Goal: Task Accomplishment & Management: Manage account settings

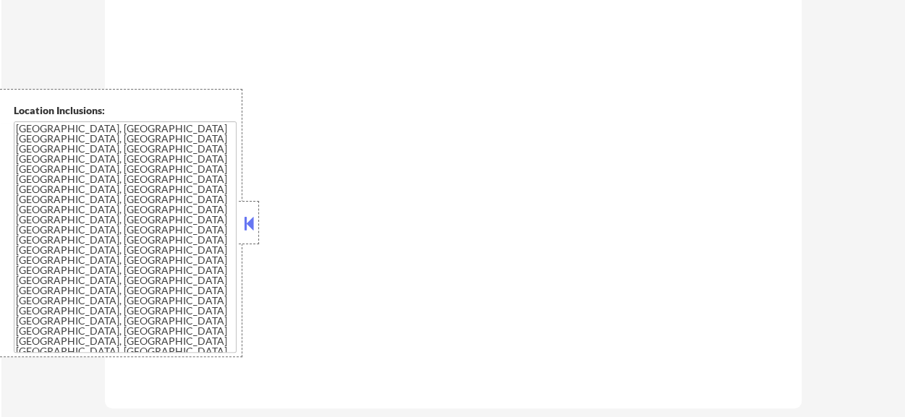
scroll to position [796, 0]
select select ""pending""
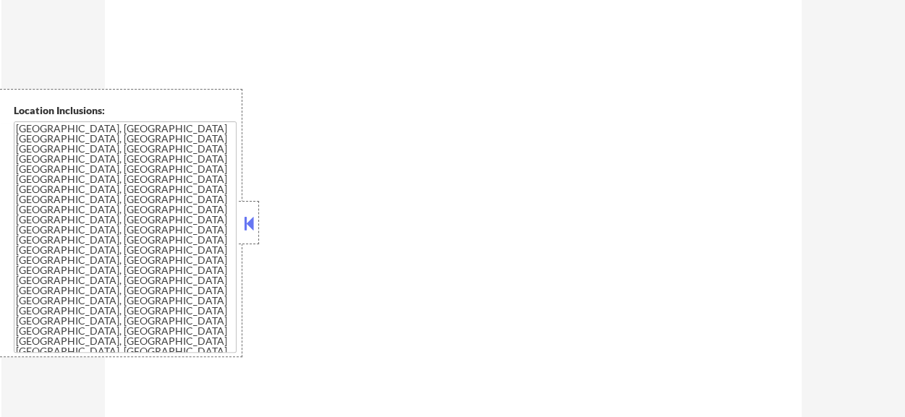
select select ""pending""
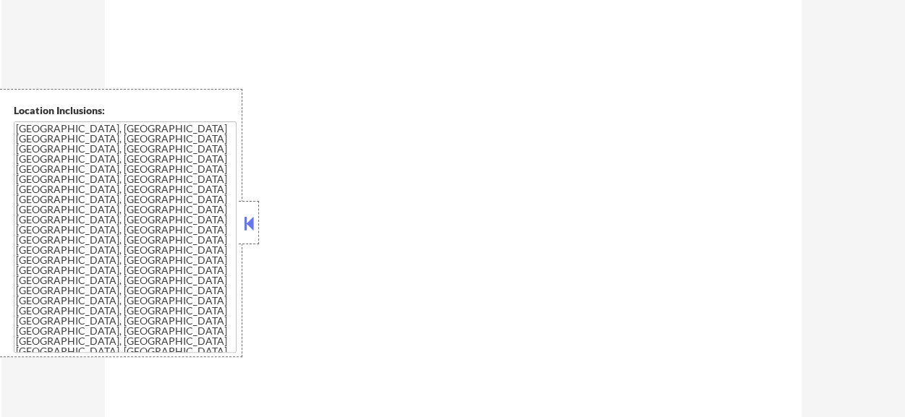
select select ""pending""
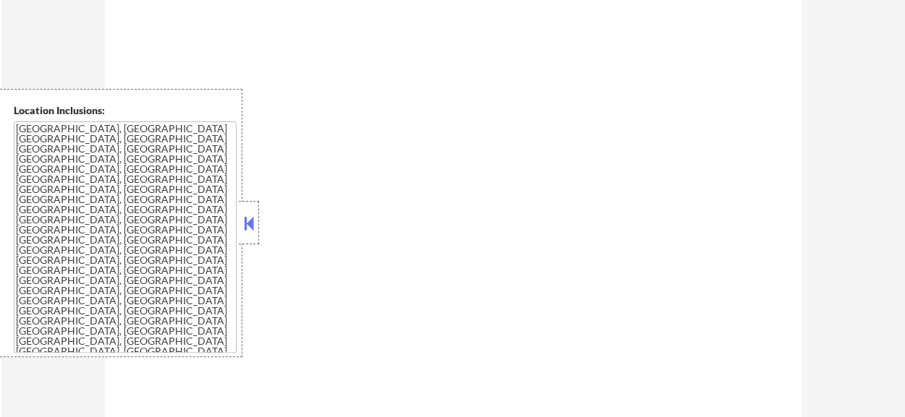
select select ""pending""
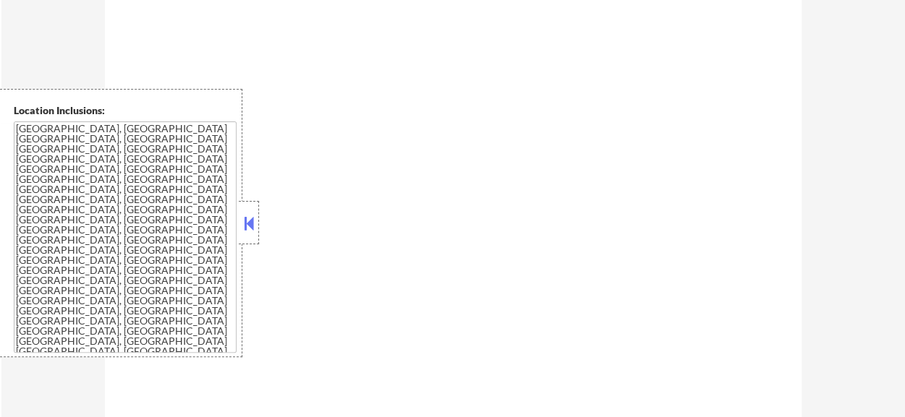
select select ""pending""
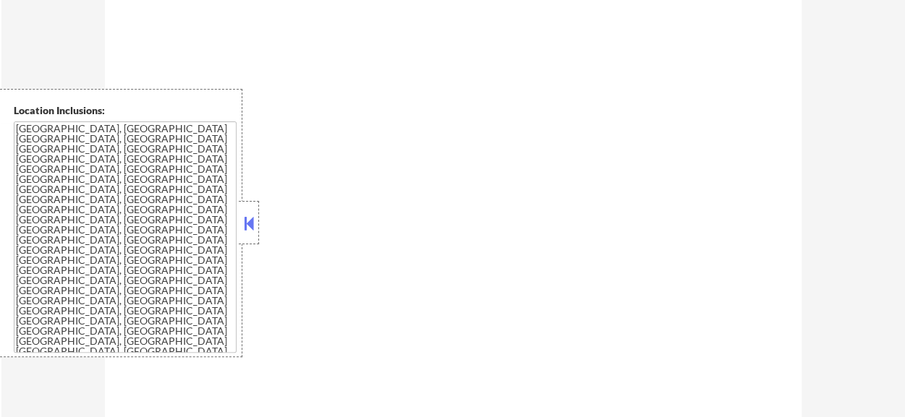
select select ""pending""
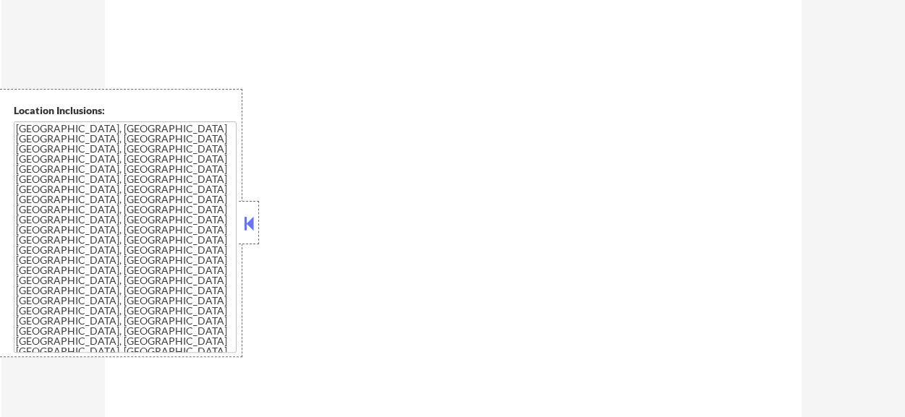
select select ""pending""
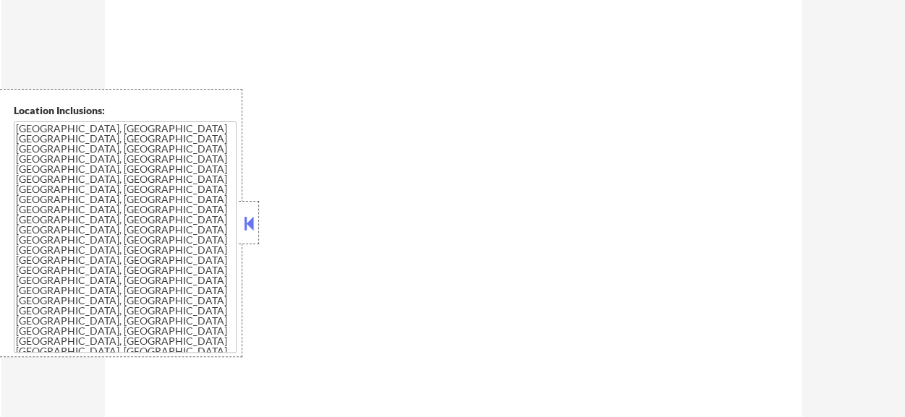
select select ""pending""
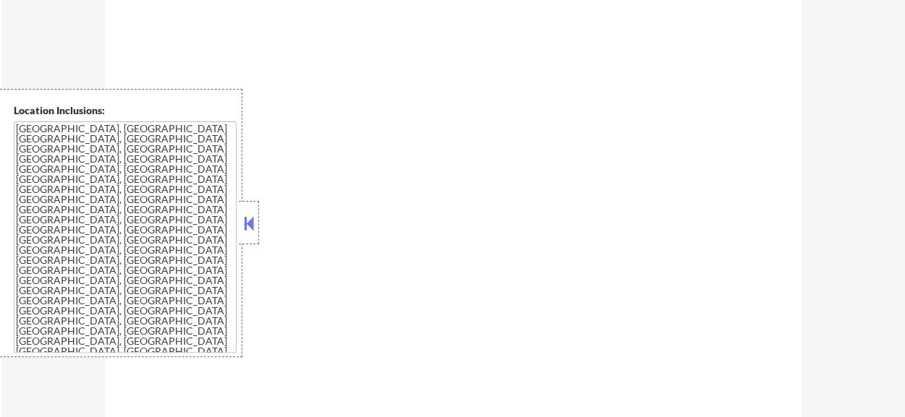
select select ""pending""
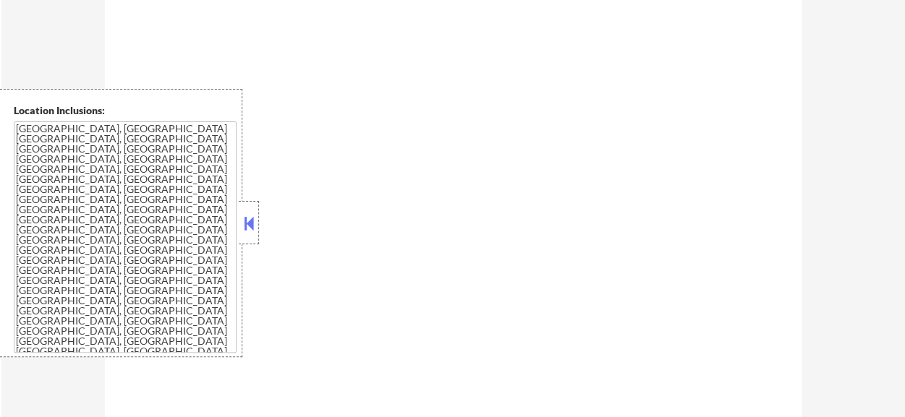
select select ""pending""
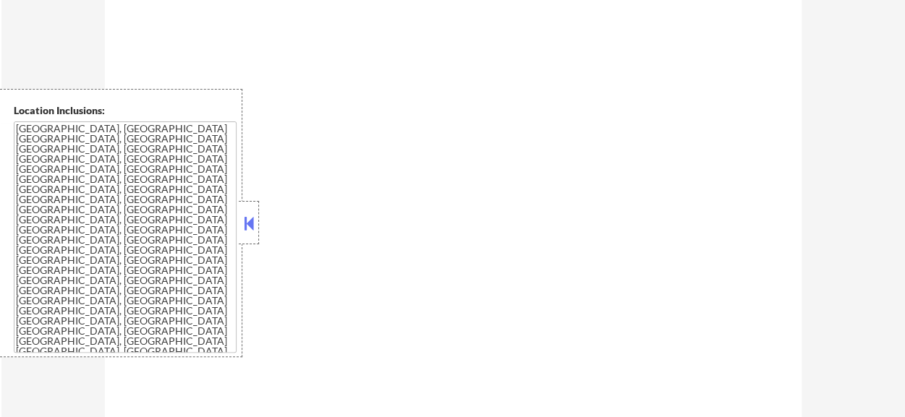
select select ""pending""
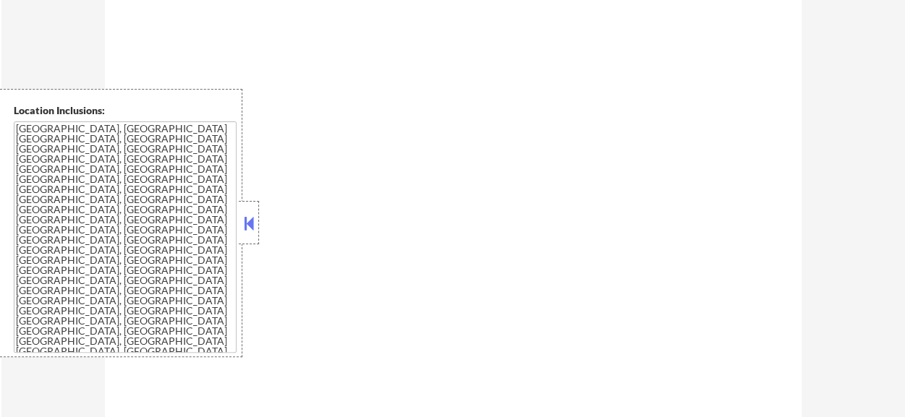
select select ""pending""
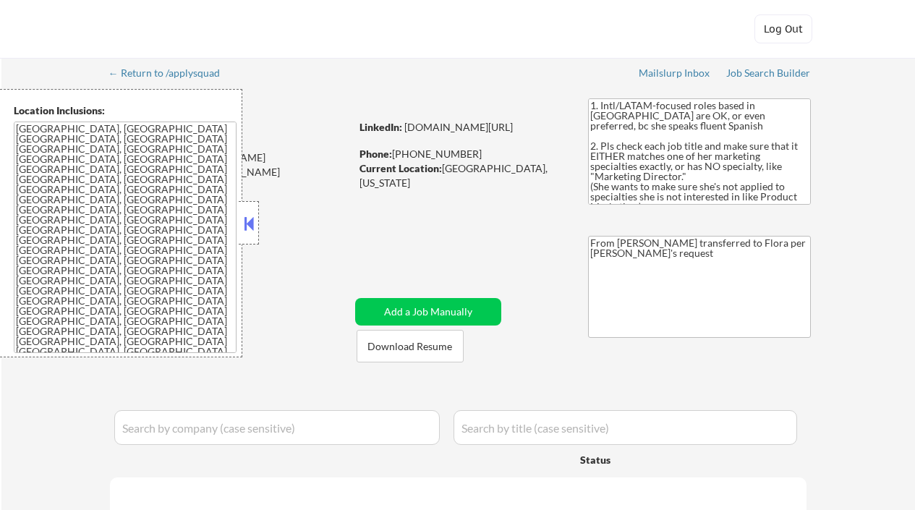
select select ""pending""
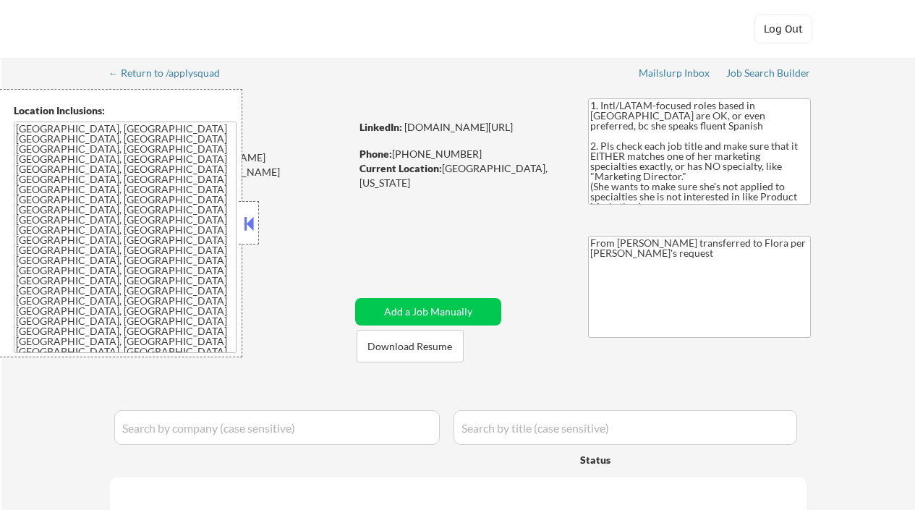
select select ""pending""
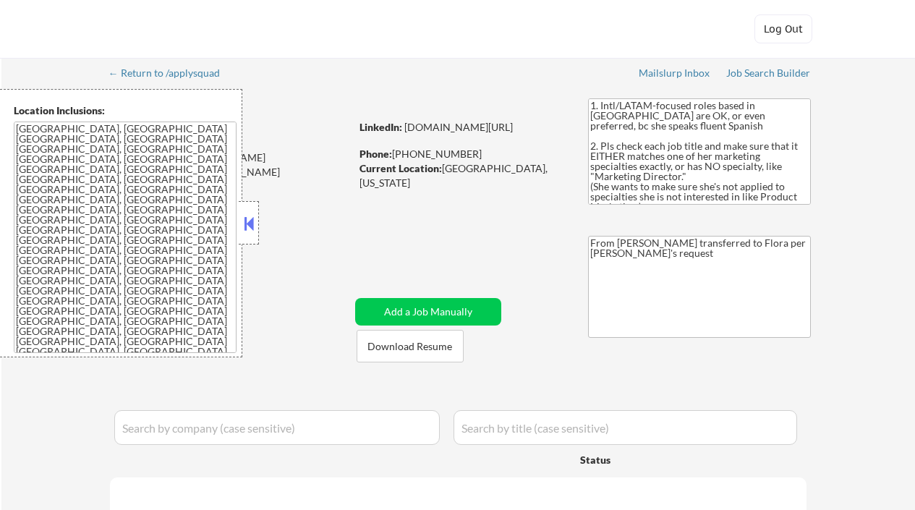
select select ""pending""
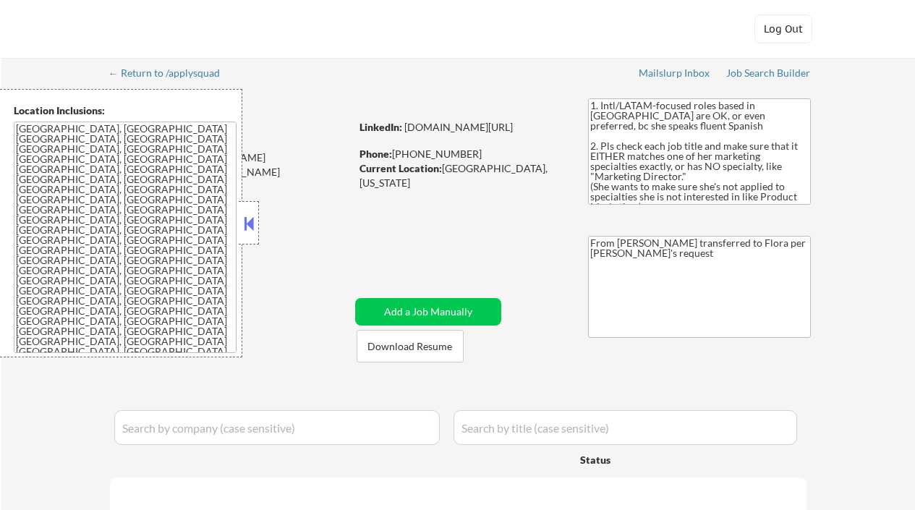
select select ""pending""
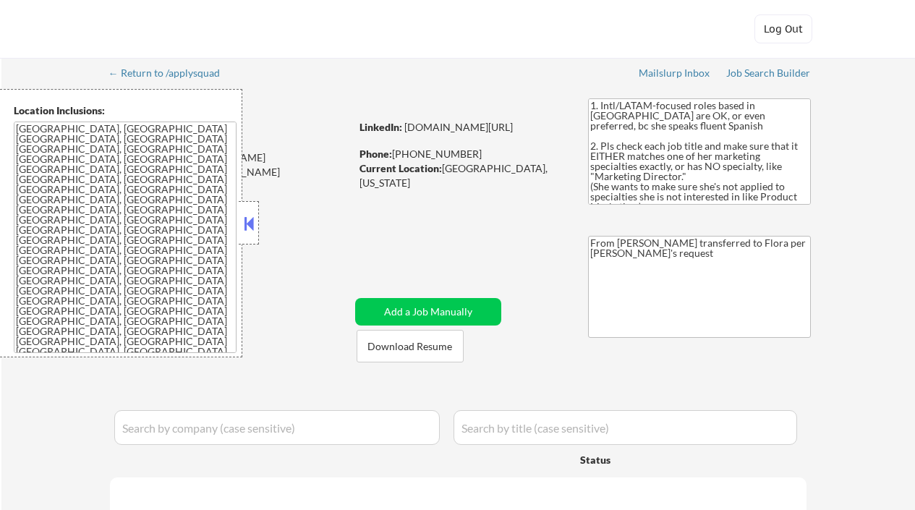
select select ""pending""
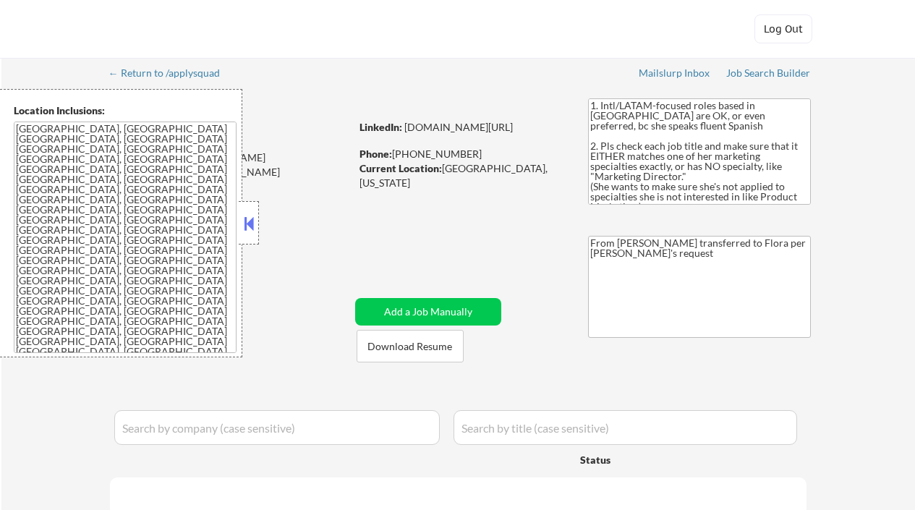
select select ""pending""
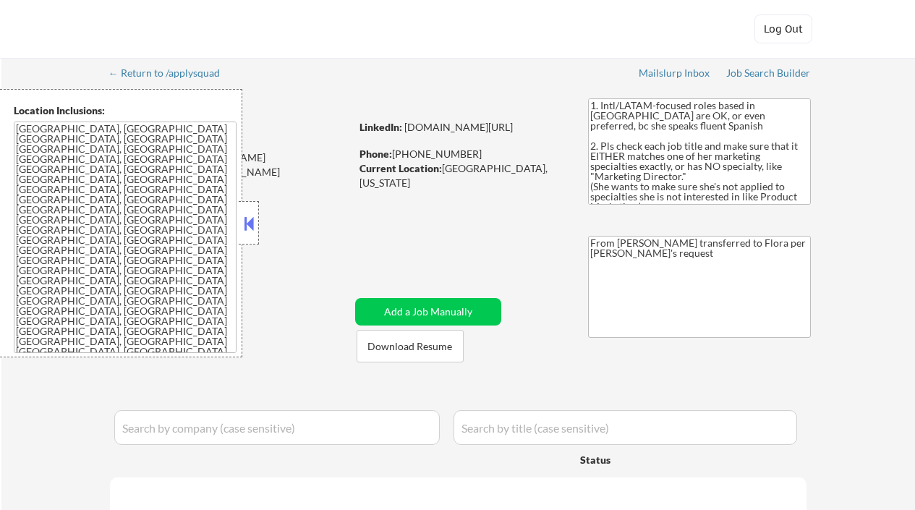
select select ""pending""
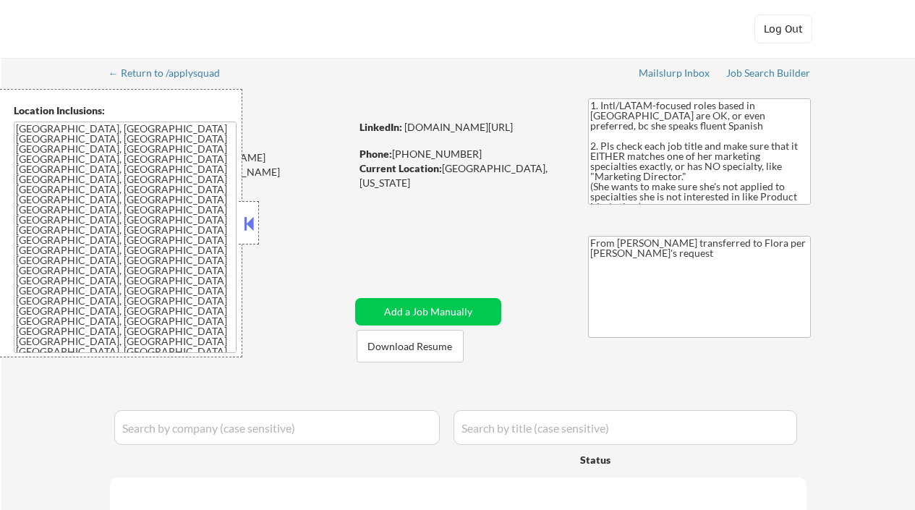
select select ""pending""
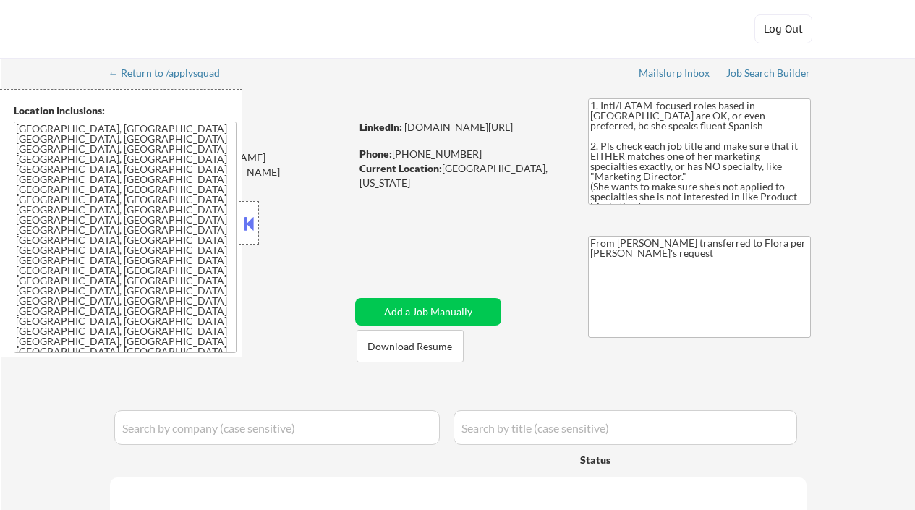
select select ""pending""
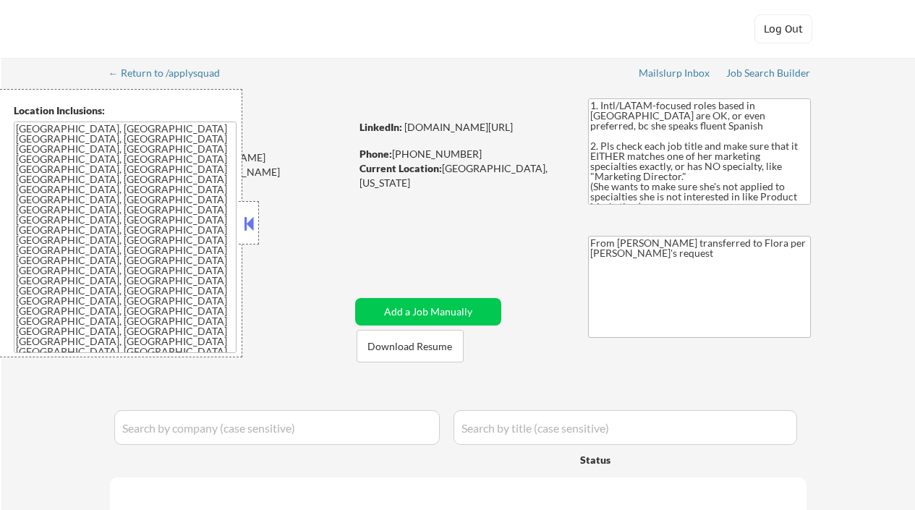
select select ""pending""
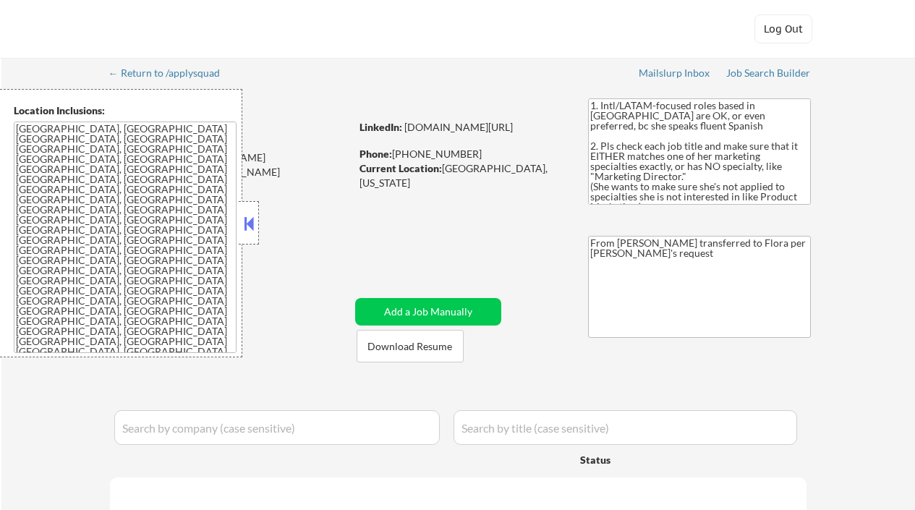
select select ""pending""
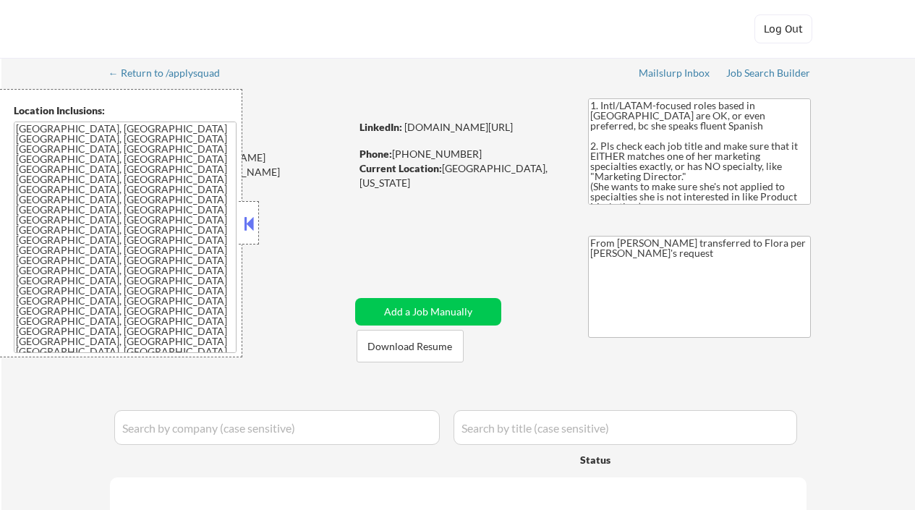
select select ""pending""
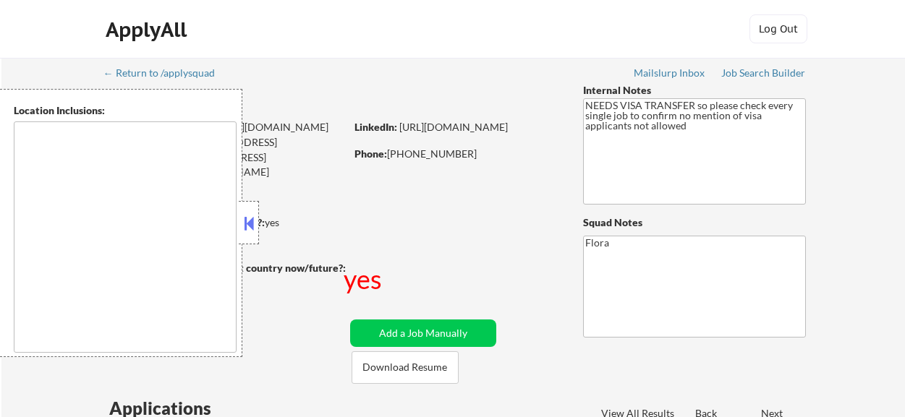
type textarea "Seattle, WA Mercer Island, WA Shoreline, WA Tukwila, WA Burien, WA SeaTac, WA W…"
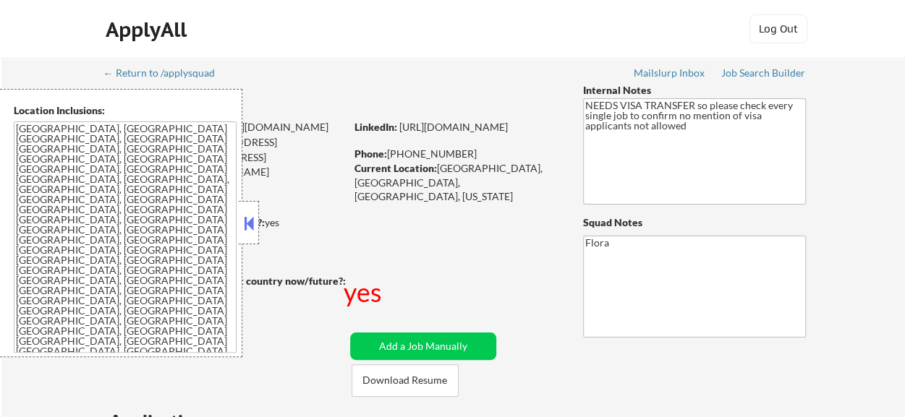
click at [415, 379] on button "Download Resume" at bounding box center [405, 381] width 107 height 33
select select ""pending""
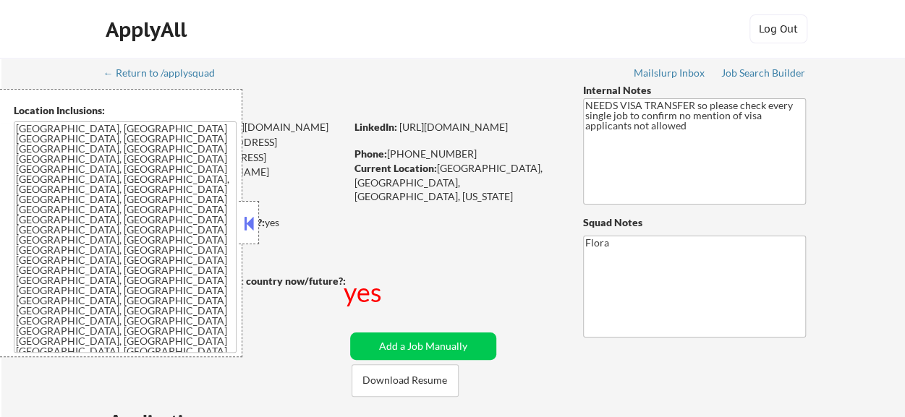
select select ""pending""
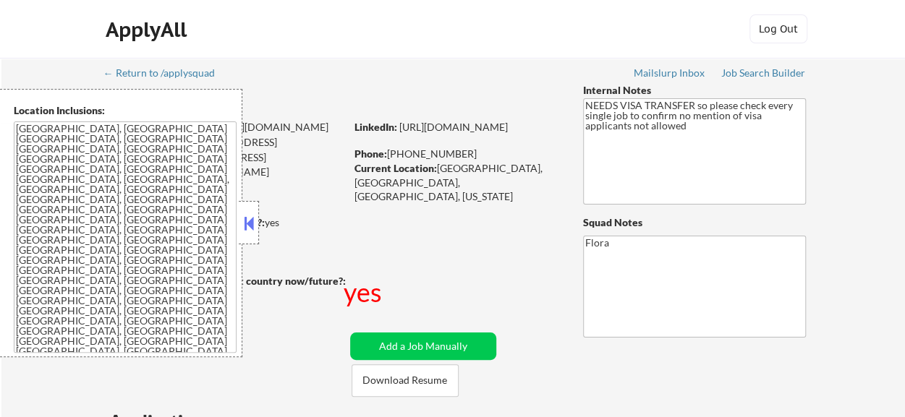
select select ""pending""
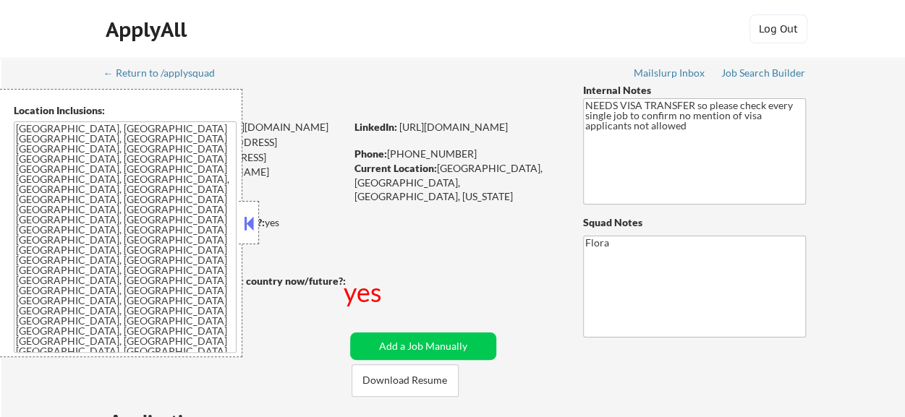
select select ""pending""
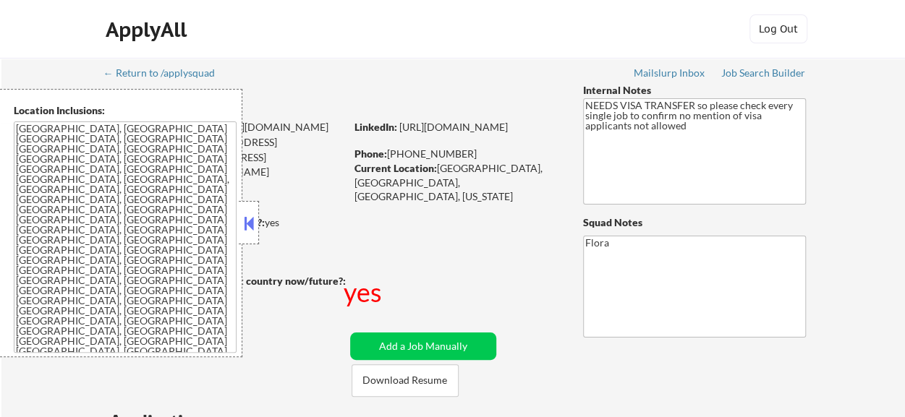
select select ""pending""
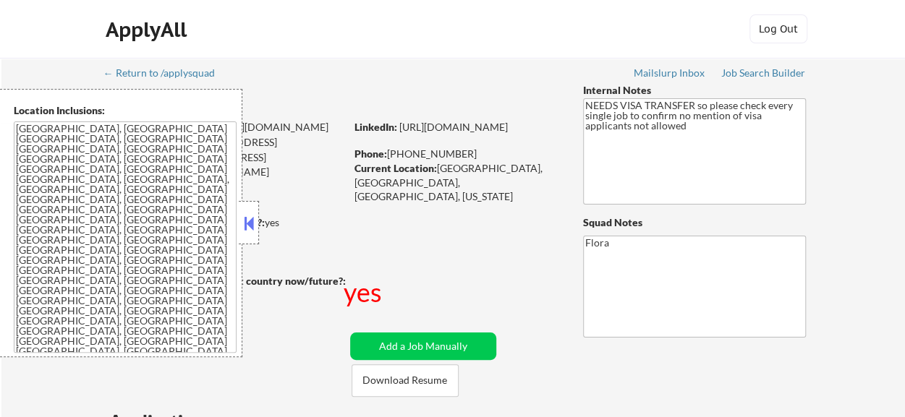
select select ""pending""
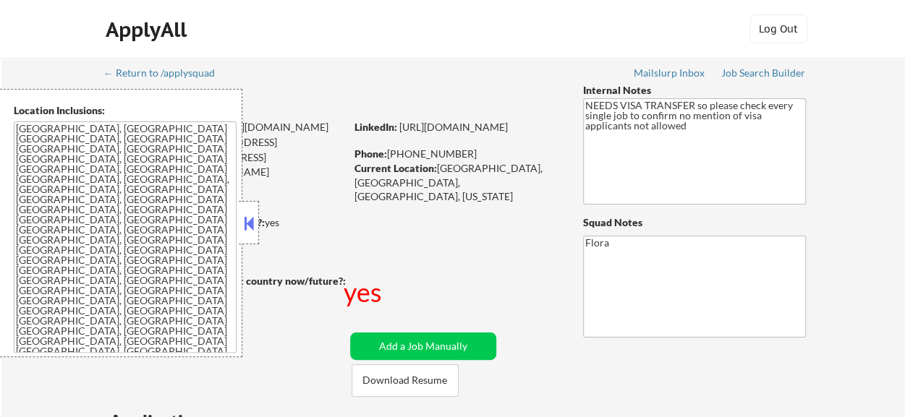
select select ""pending""
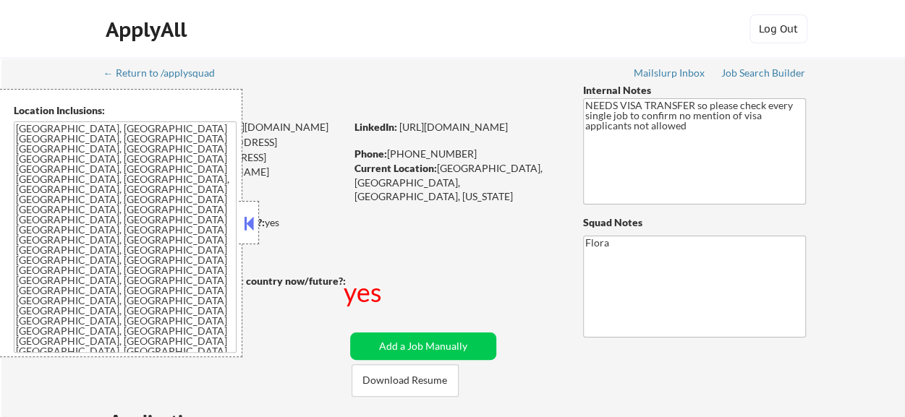
select select ""pending""
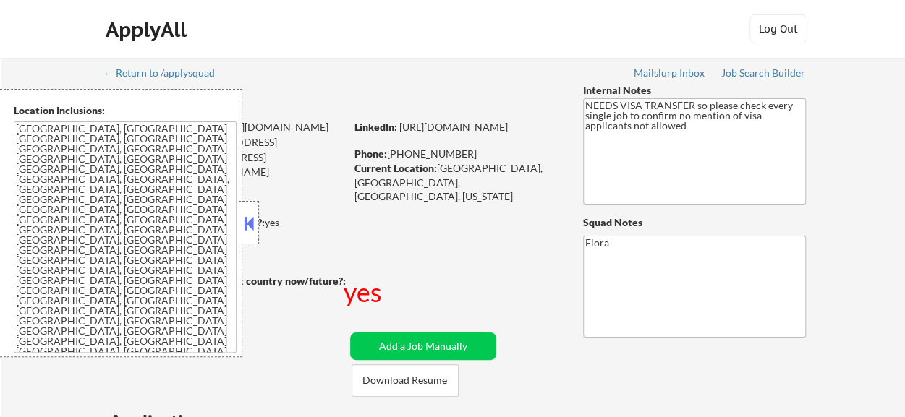
select select ""pending""
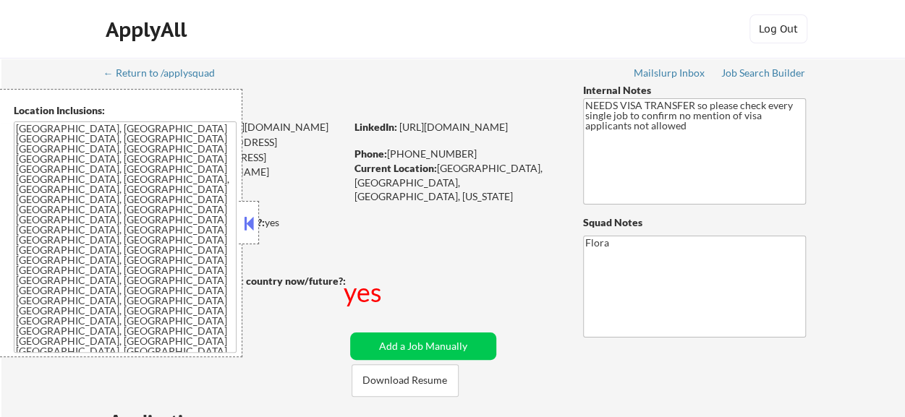
select select ""pending""
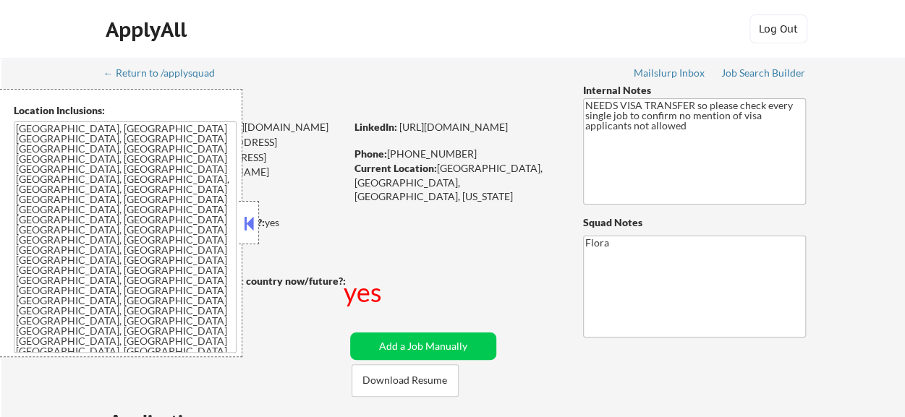
select select ""pending""
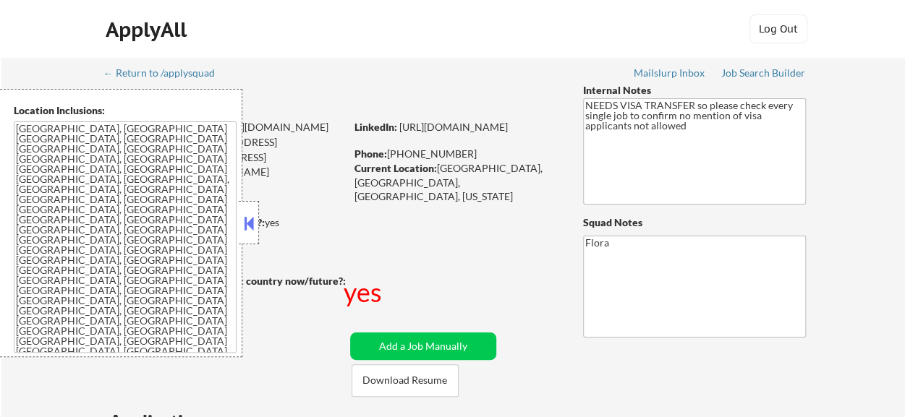
select select ""pending""
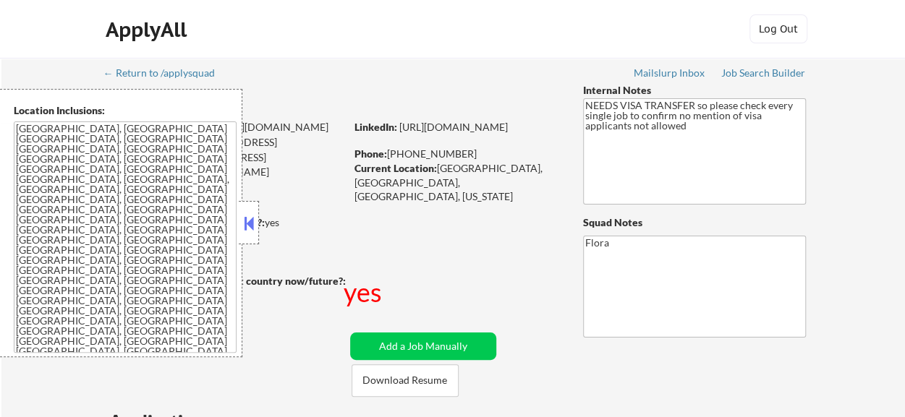
select select ""pending""
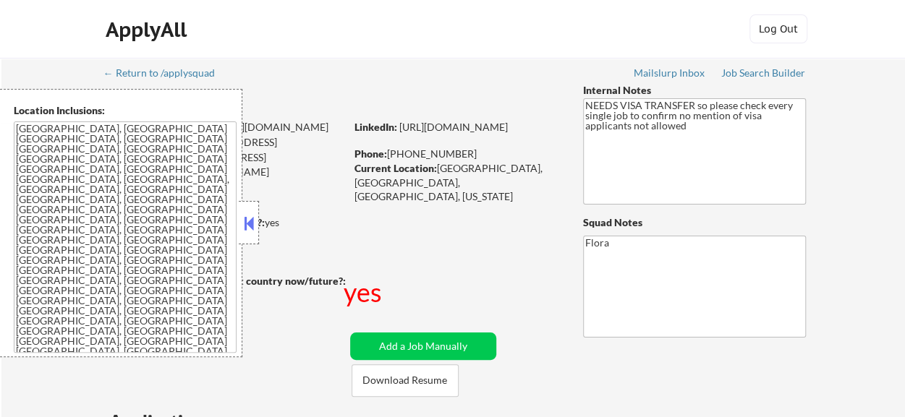
select select ""pending""
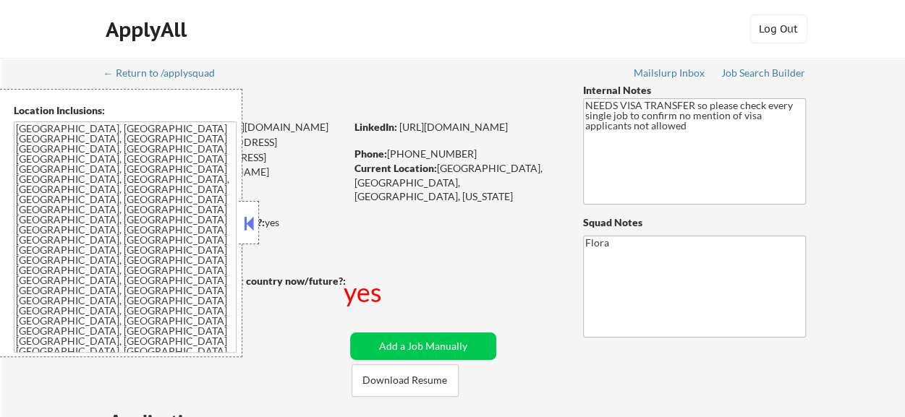
select select ""pending""
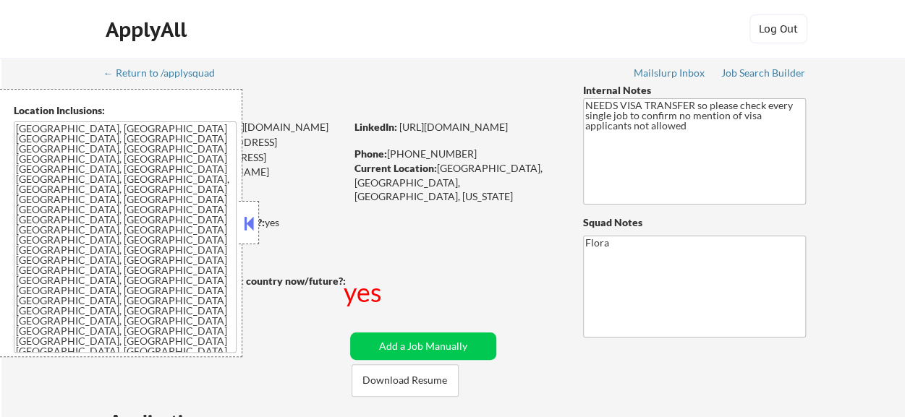
select select ""pending""
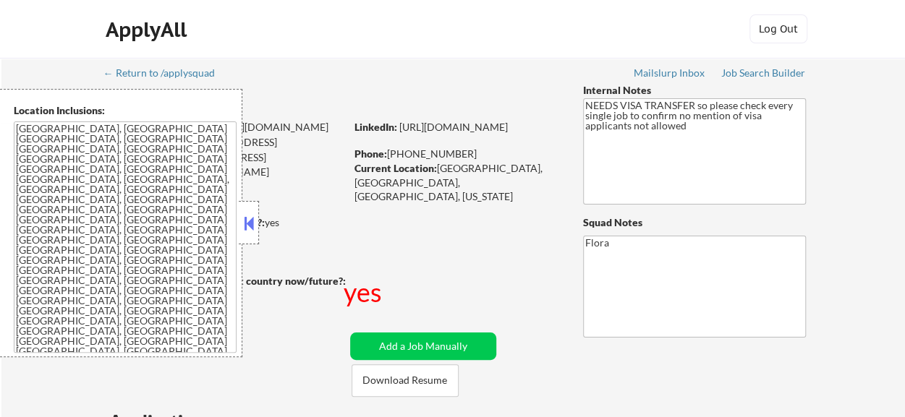
select select ""pending""
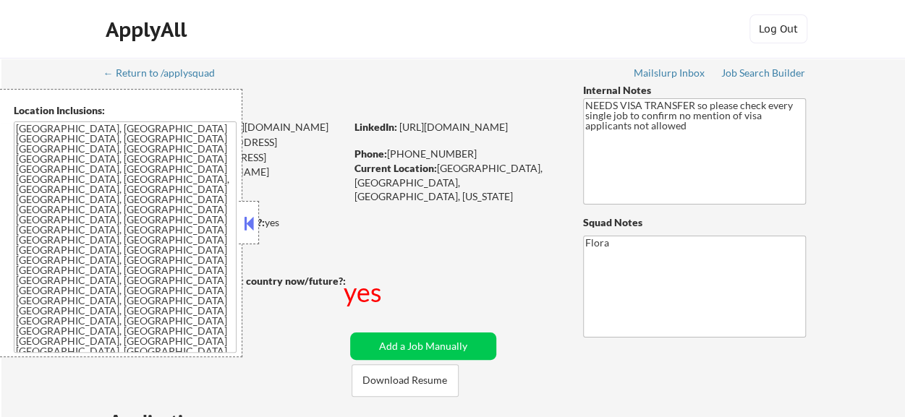
select select ""pending""
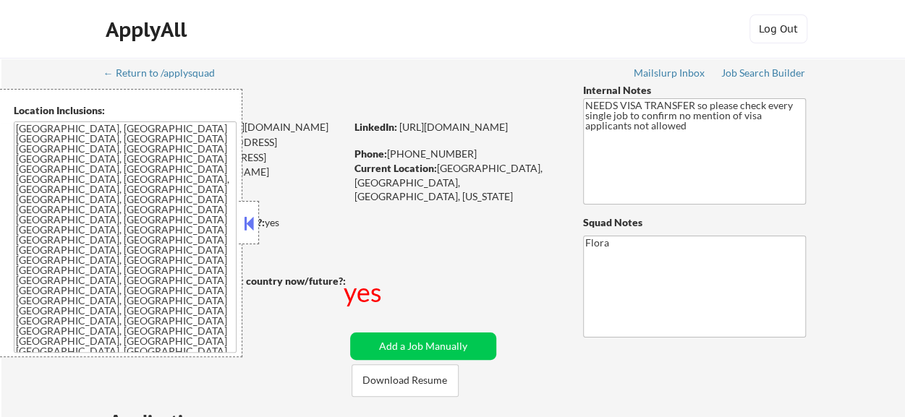
select select ""pending""
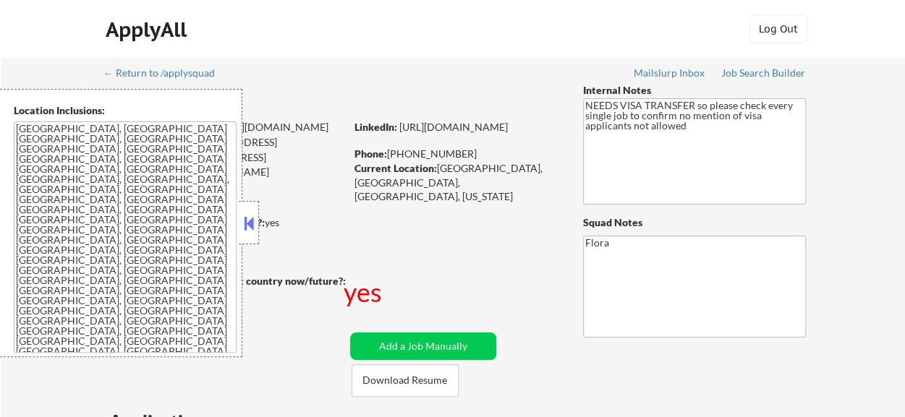
select select ""pending""
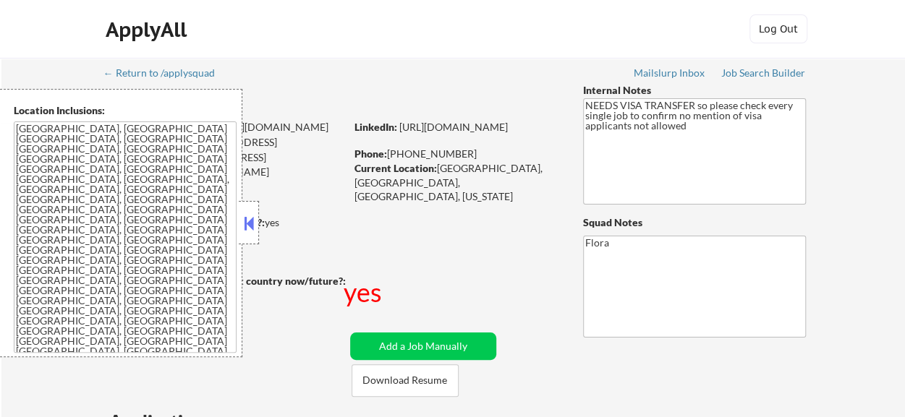
select select ""pending""
drag, startPoint x: 249, startPoint y: 216, endPoint x: 697, endPoint y: 19, distance: 489.7
click at [249, 216] on button at bounding box center [249, 224] width 16 height 22
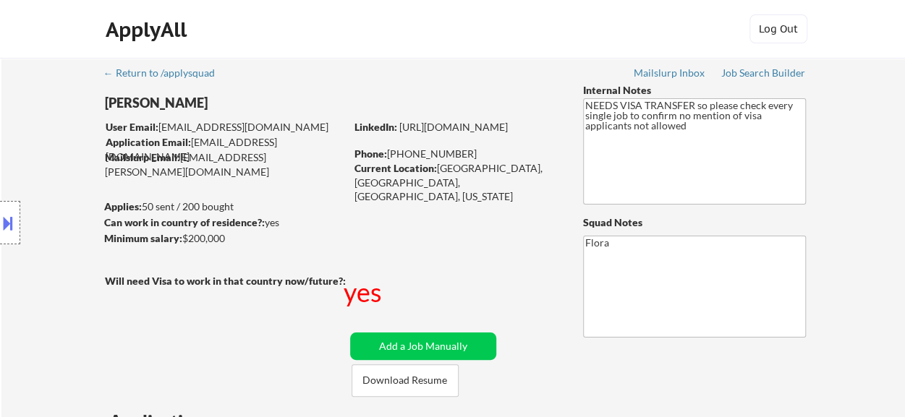
scroll to position [145, 0]
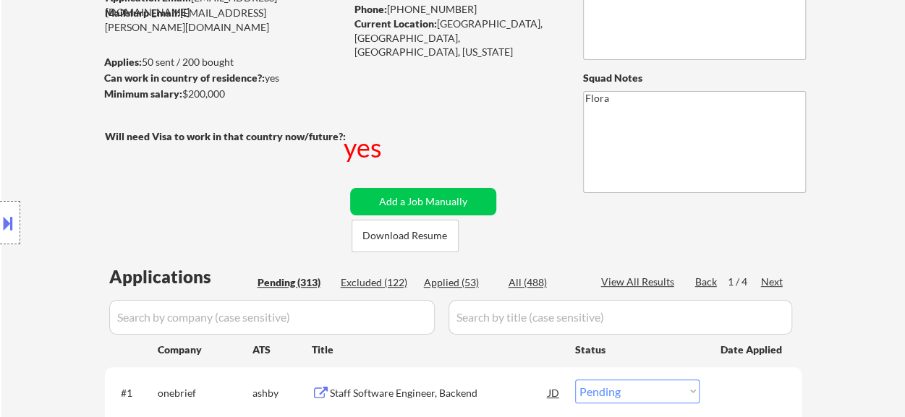
select select ""pending""
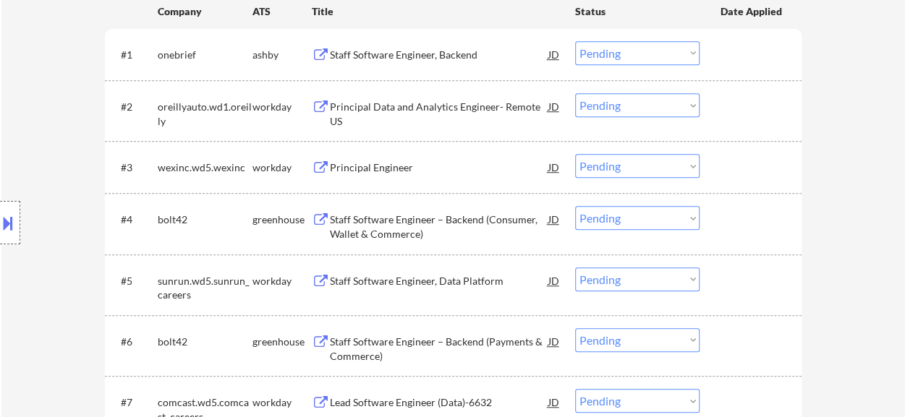
scroll to position [506, 0]
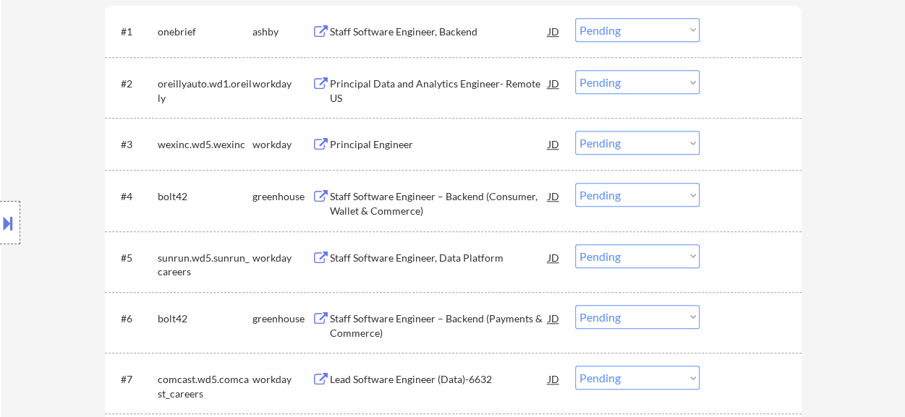
click at [435, 203] on div "Staff Software Engineer – Backend (Consumer, Wallet & Commerce)" at bounding box center [439, 204] width 218 height 28
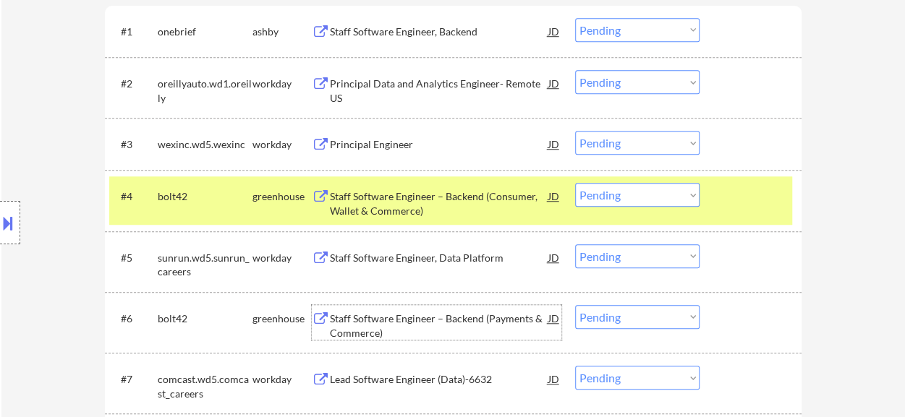
click at [425, 325] on div "Staff Software Engineer – Backend (Payments & Commerce)" at bounding box center [439, 326] width 218 height 28
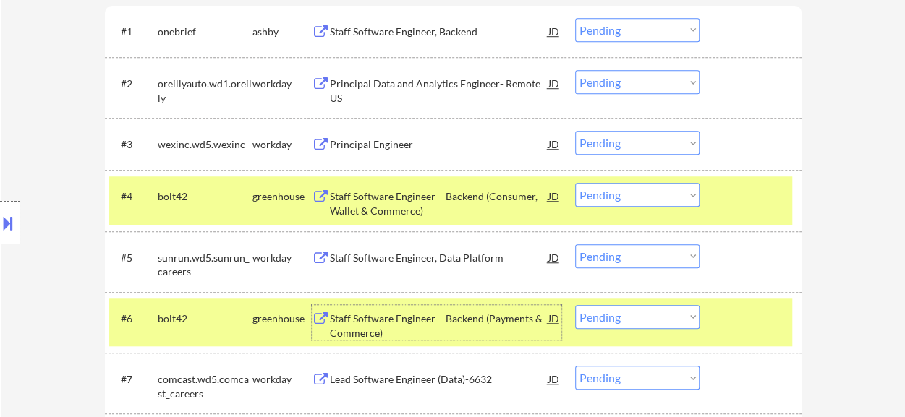
scroll to position [579, 0]
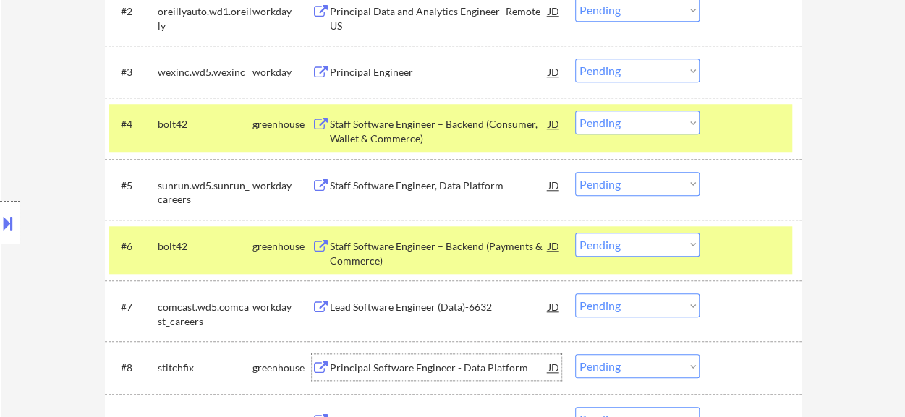
click at [434, 370] on div "Principal Software Engineer - Data Platform" at bounding box center [439, 368] width 218 height 14
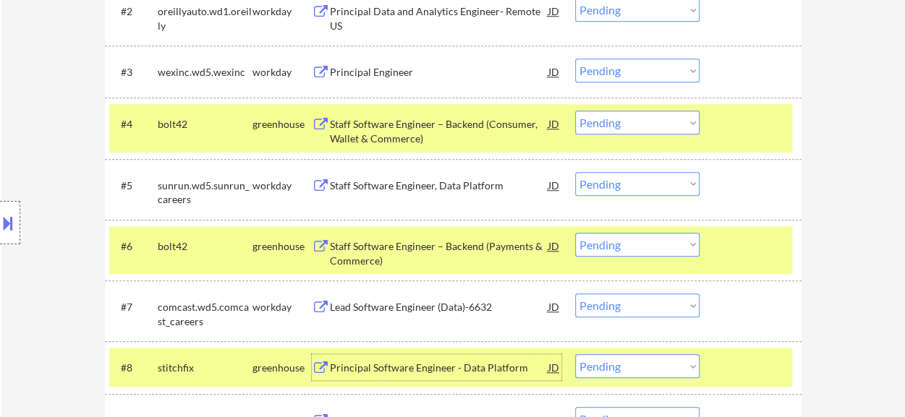
click at [618, 247] on select "Choose an option... Pending Applied Excluded (Questions) Excluded (Expired) Exc…" at bounding box center [637, 245] width 124 height 24
click at [575, 233] on select "Choose an option... Pending Applied Excluded (Questions) Excluded (Expired) Exc…" at bounding box center [637, 245] width 124 height 24
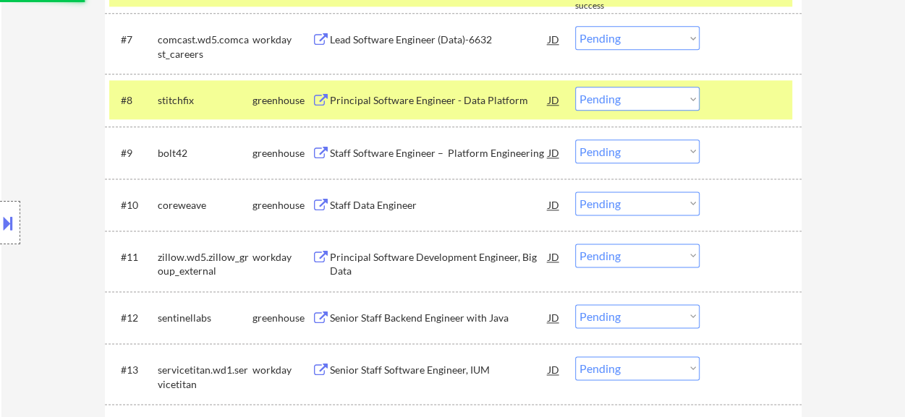
select select ""pending""
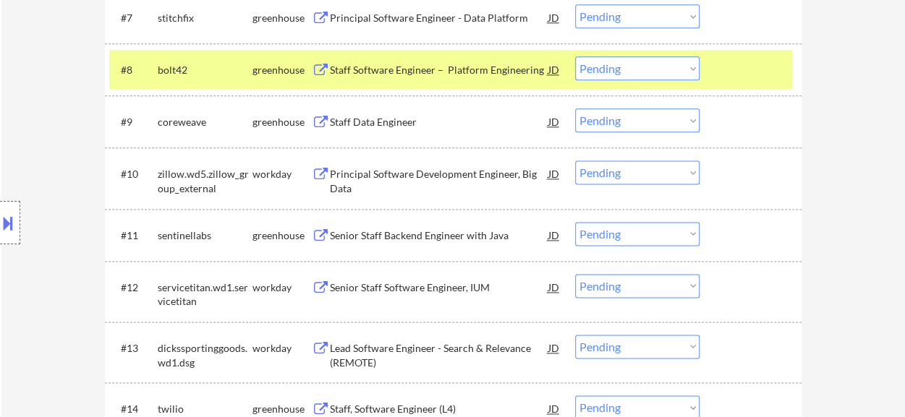
click at [752, 59] on div at bounding box center [752, 69] width 64 height 26
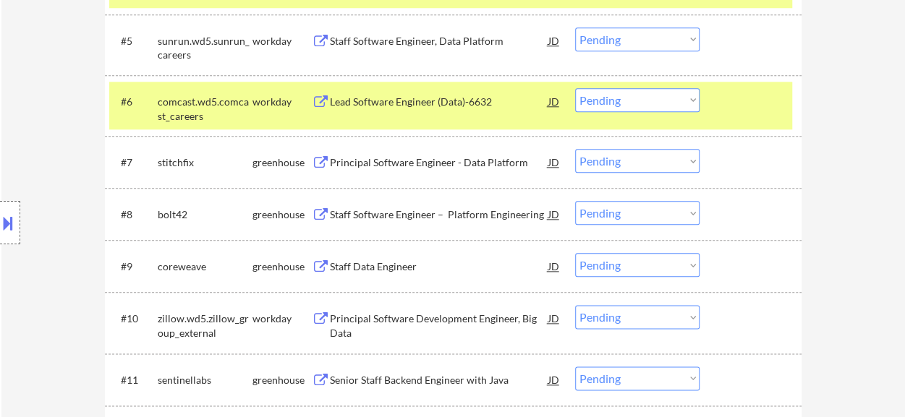
scroll to position [723, 0]
click at [650, 158] on select "Choose an option... Pending Applied Excluded (Questions) Excluded (Expired) Exc…" at bounding box center [637, 161] width 124 height 24
click at [575, 149] on select "Choose an option... Pending Applied Excluded (Questions) Excluded (Expired) Exc…" at bounding box center [637, 161] width 124 height 24
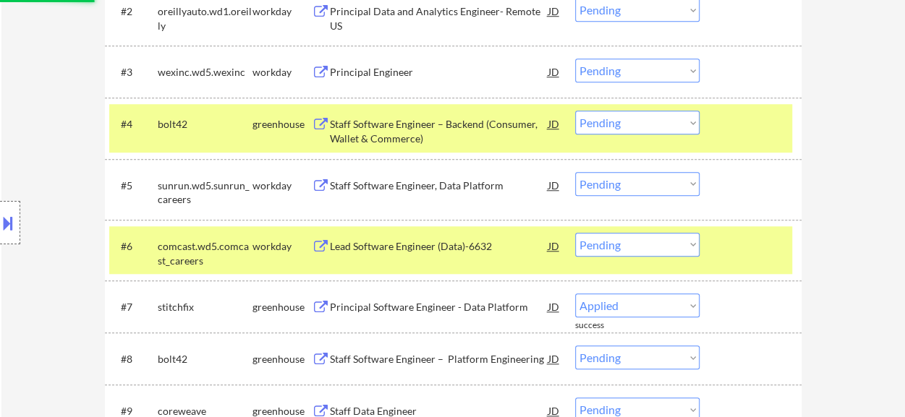
scroll to position [651, 0]
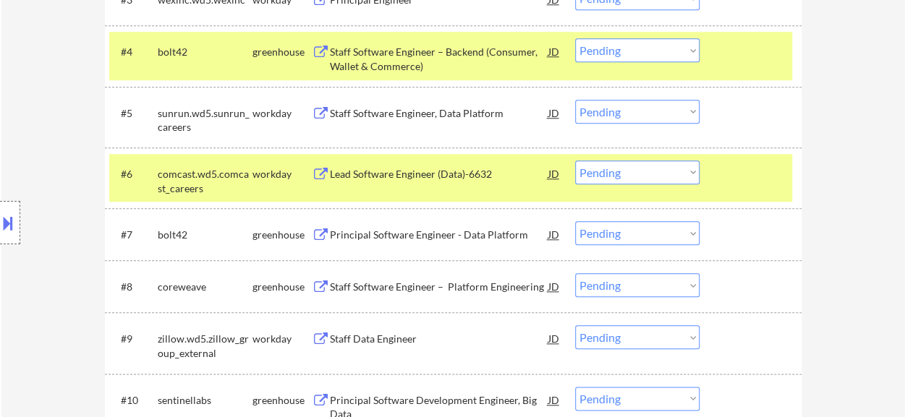
click at [768, 166] on div at bounding box center [752, 174] width 64 height 26
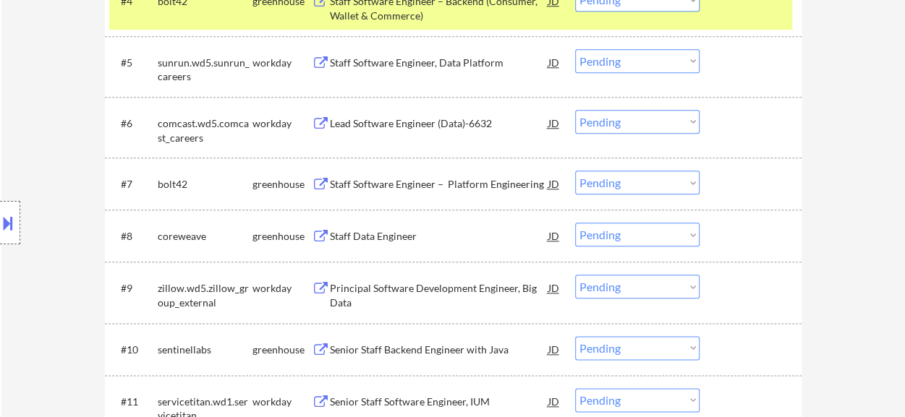
scroll to position [723, 0]
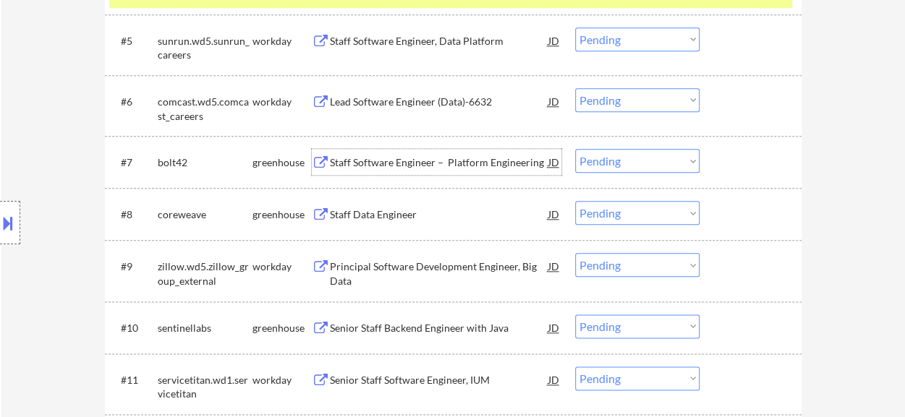
click at [405, 169] on div "Staff Software Engineer – Platform Engineering" at bounding box center [439, 163] width 218 height 14
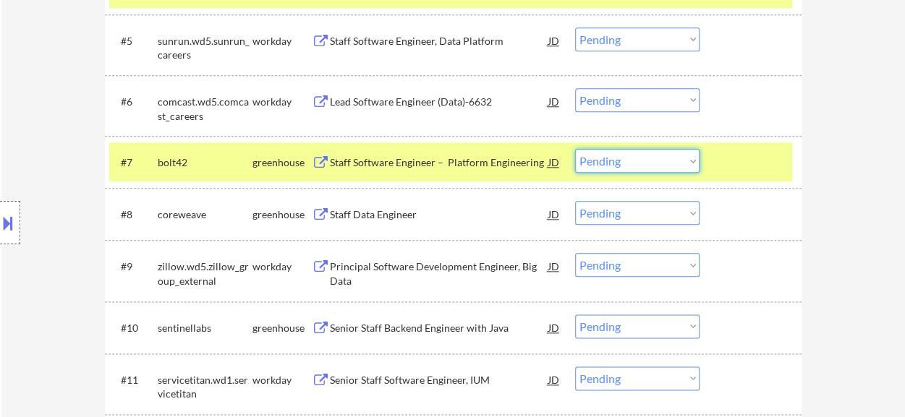
click at [626, 160] on select "Choose an option... Pending Applied Excluded (Questions) Excluded (Expired) Exc…" at bounding box center [637, 161] width 124 height 24
click at [575, 149] on select "Choose an option... Pending Applied Excluded (Questions) Excluded (Expired) Exc…" at bounding box center [637, 161] width 124 height 24
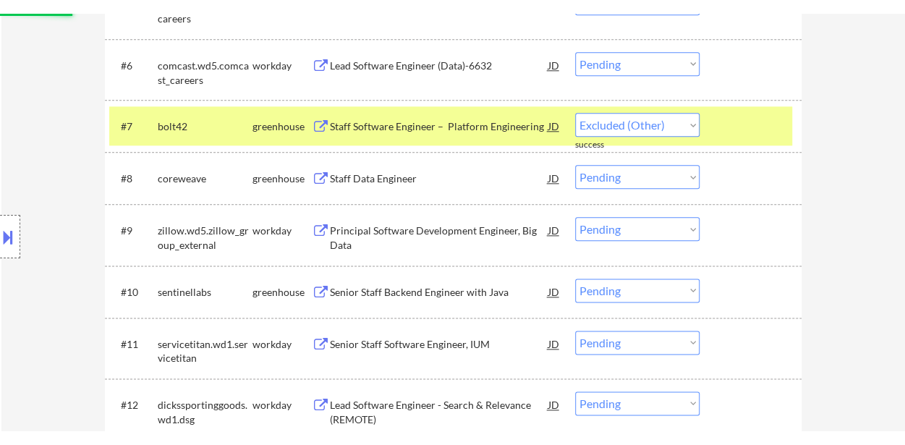
scroll to position [796, 0]
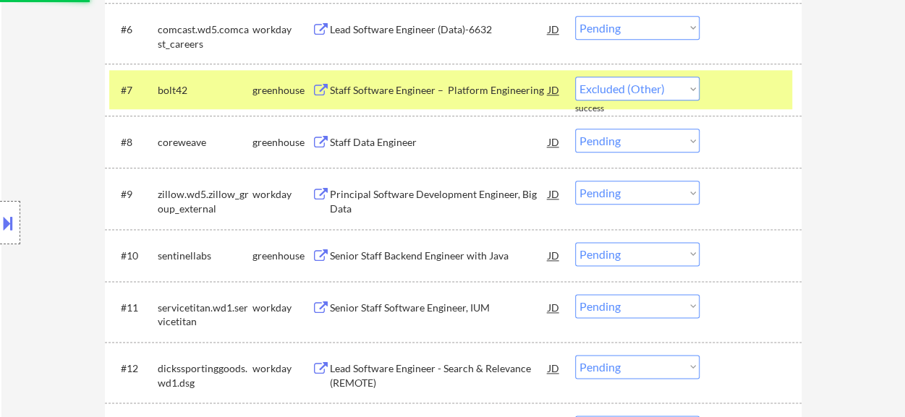
click at [391, 124] on div "#8 coreweave greenhouse Staff Data Engineer JD Choose an option... Pending Appl…" at bounding box center [450, 141] width 683 height 39
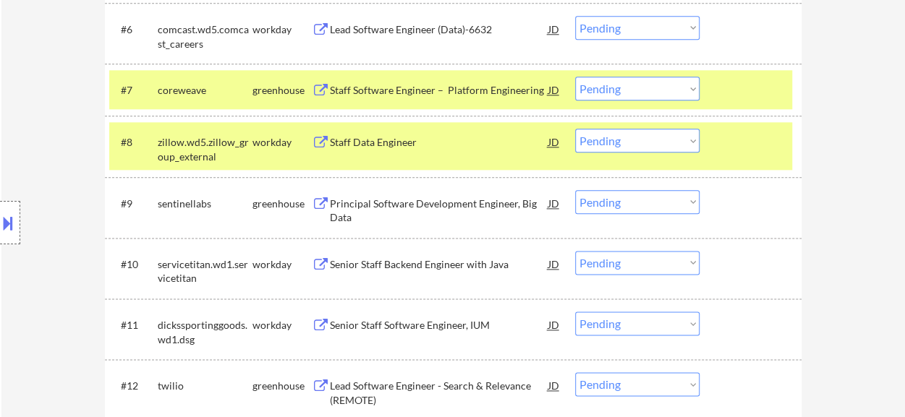
click at [394, 147] on div "Staff Data Engineer" at bounding box center [439, 142] width 218 height 14
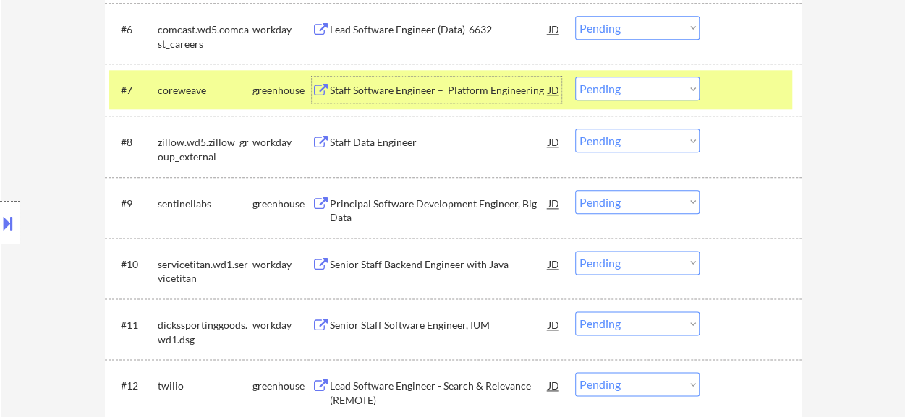
click at [503, 86] on div "Staff Software Engineer – Platform Engineering" at bounding box center [439, 90] width 218 height 14
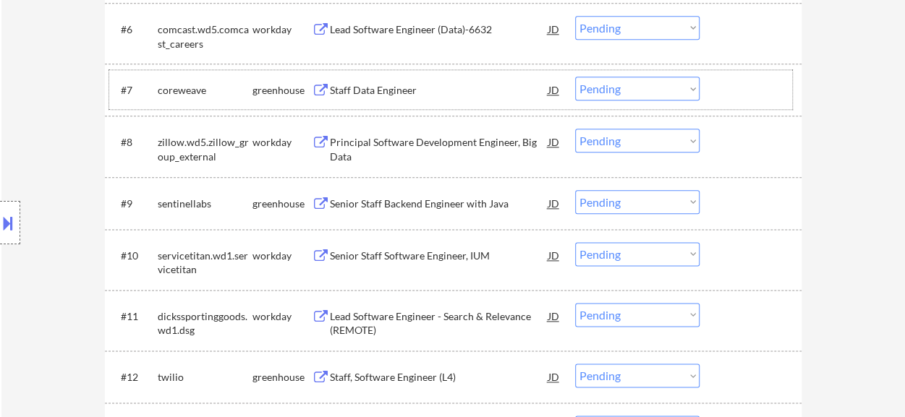
click at [749, 89] on div at bounding box center [752, 90] width 64 height 26
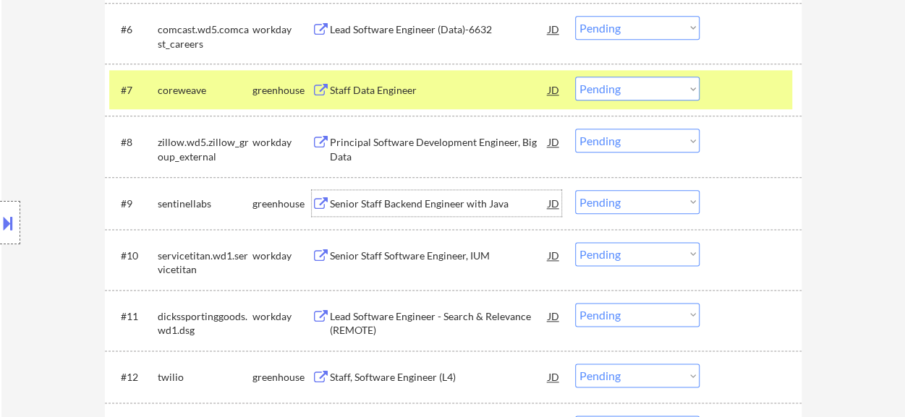
click at [446, 203] on div "Senior Staff Backend Engineer with Java" at bounding box center [439, 204] width 218 height 14
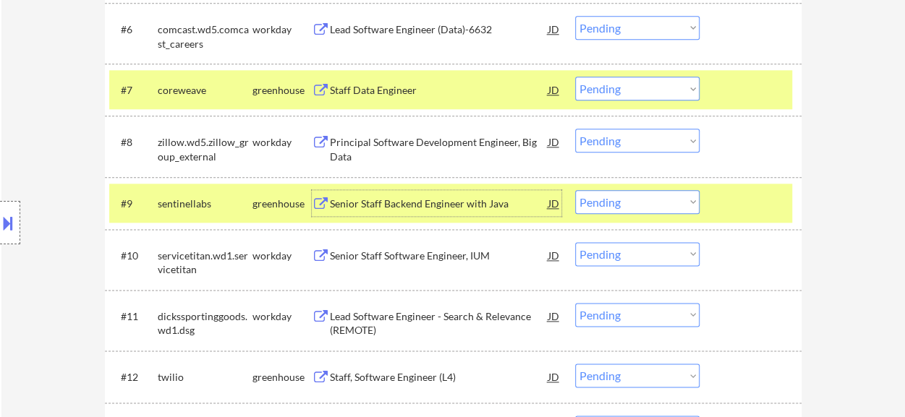
drag, startPoint x: 686, startPoint y: 89, endPoint x: 686, endPoint y: 98, distance: 8.7
click at [686, 89] on select "Choose an option... Pending Applied Excluded (Questions) Excluded (Expired) Exc…" at bounding box center [637, 89] width 124 height 24
click at [575, 77] on select "Choose an option... Pending Applied Excluded (Questions) Excluded (Expired) Exc…" at bounding box center [637, 89] width 124 height 24
select select ""pending""
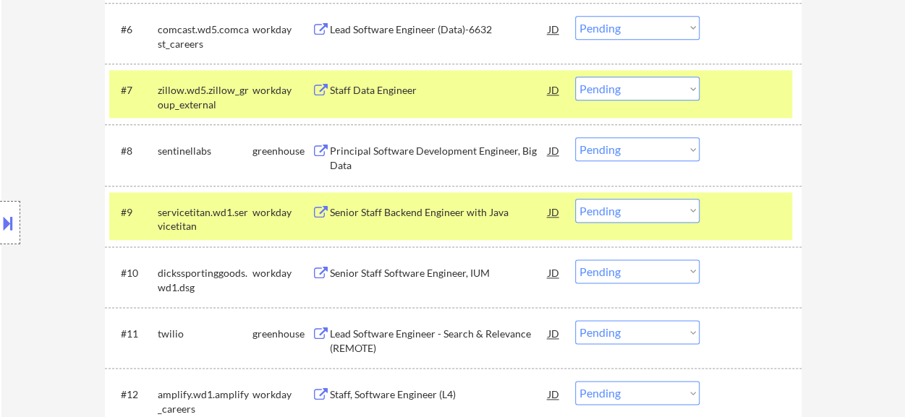
click at [735, 101] on div at bounding box center [752, 90] width 64 height 26
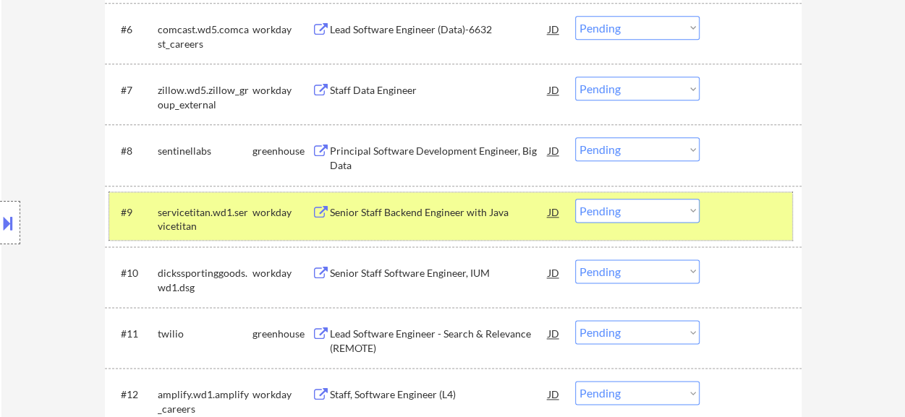
drag, startPoint x: 711, startPoint y: 224, endPoint x: 726, endPoint y: 158, distance: 66.7
click at [711, 224] on div "#9 servicetitan.wd1.servicetitan workday Senior Staff Backend Engineer with Jav…" at bounding box center [450, 216] width 683 height 48
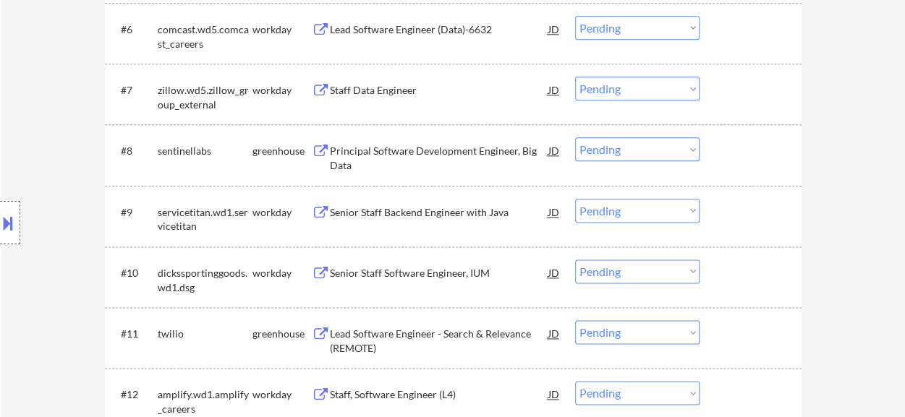
click at [731, 151] on div at bounding box center [752, 150] width 64 height 26
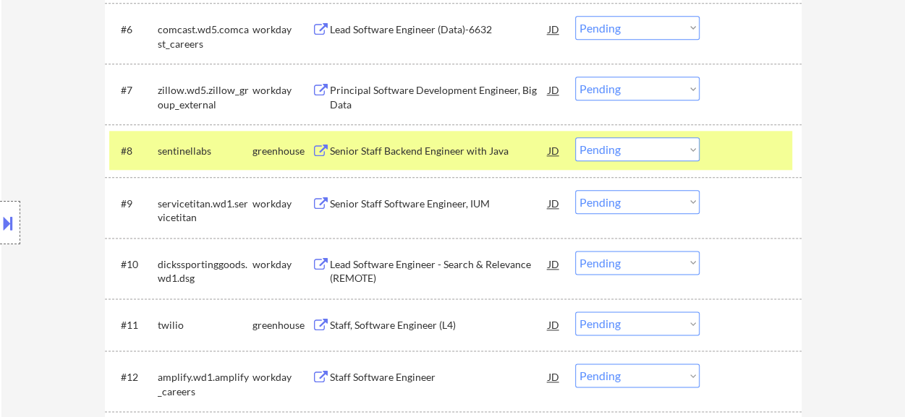
click at [414, 326] on div "Staff, Software Engineer (L4)" at bounding box center [439, 325] width 218 height 14
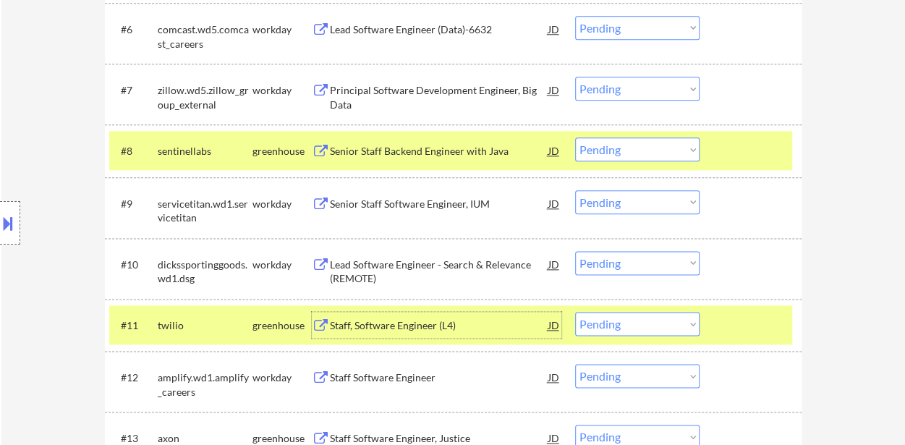
click at [650, 145] on select "Choose an option... Pending Applied Excluded (Questions) Excluded (Expired) Exc…" at bounding box center [637, 149] width 124 height 24
click at [575, 137] on select "Choose an option... Pending Applied Excluded (Questions) Excluded (Expired) Exc…" at bounding box center [637, 149] width 124 height 24
select select ""pending""
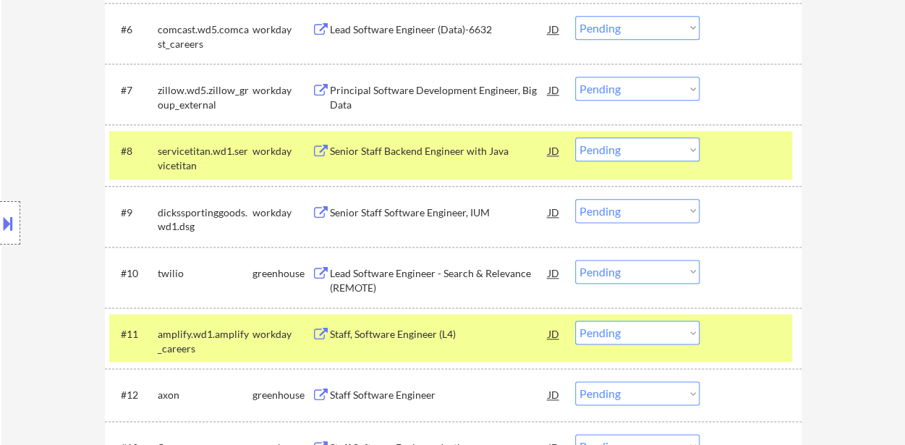
click at [625, 272] on select "Choose an option... Pending Applied Excluded (Questions) Excluded (Expired) Exc…" at bounding box center [637, 272] width 124 height 24
click at [575, 260] on select "Choose an option... Pending Applied Excluded (Questions) Excluded (Expired) Exc…" at bounding box center [637, 272] width 124 height 24
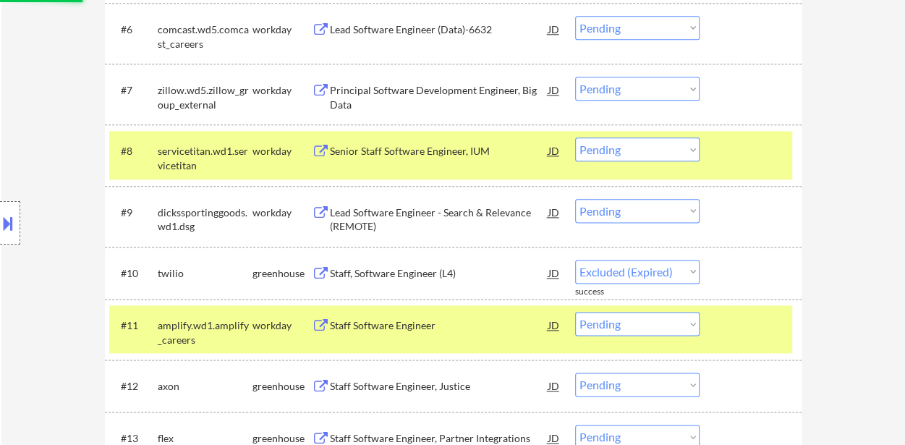
select select ""pending""
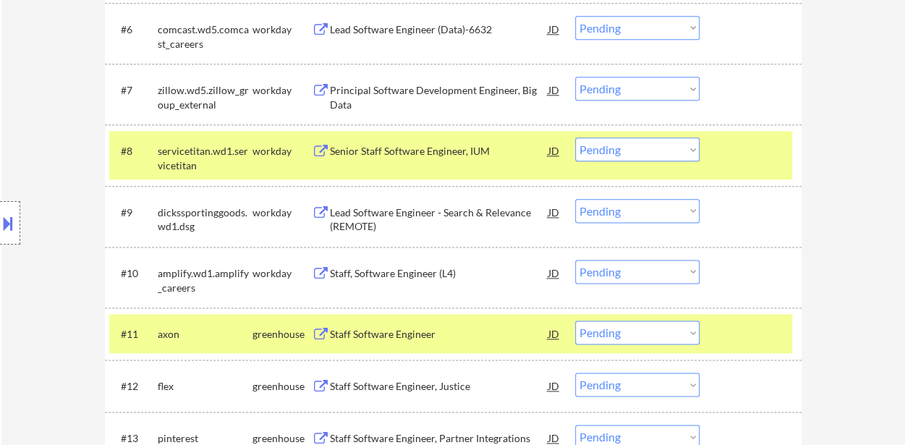
click at [760, 151] on div at bounding box center [752, 150] width 64 height 26
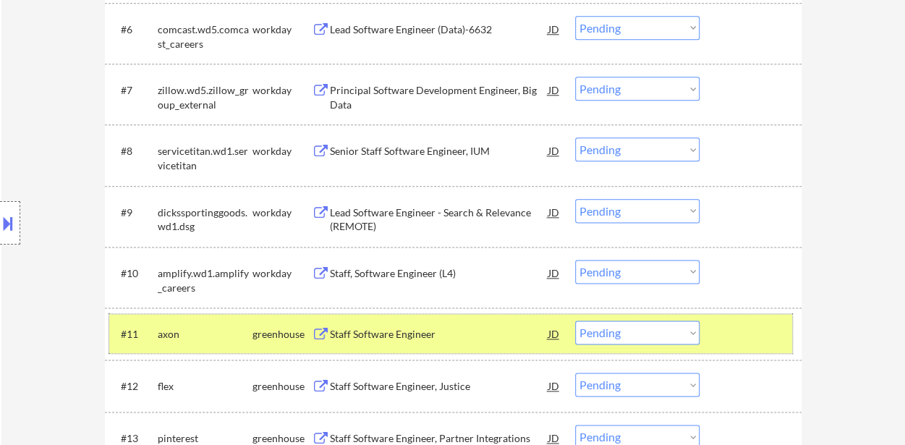
click at [731, 340] on div at bounding box center [752, 333] width 64 height 26
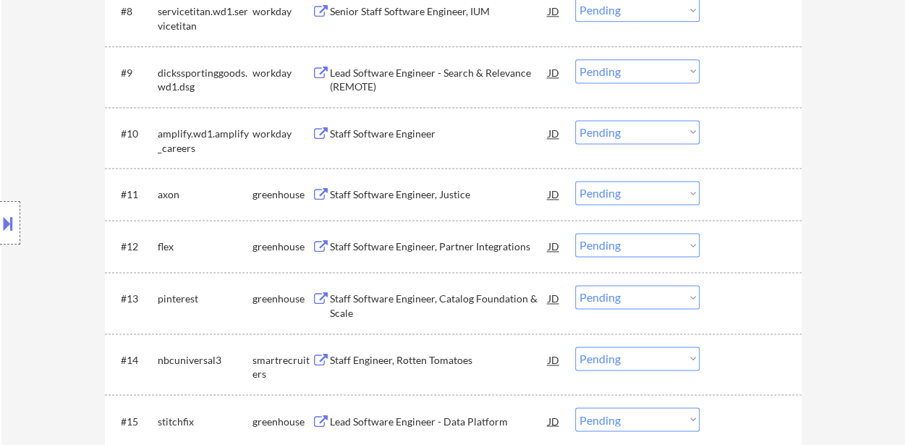
scroll to position [940, 0]
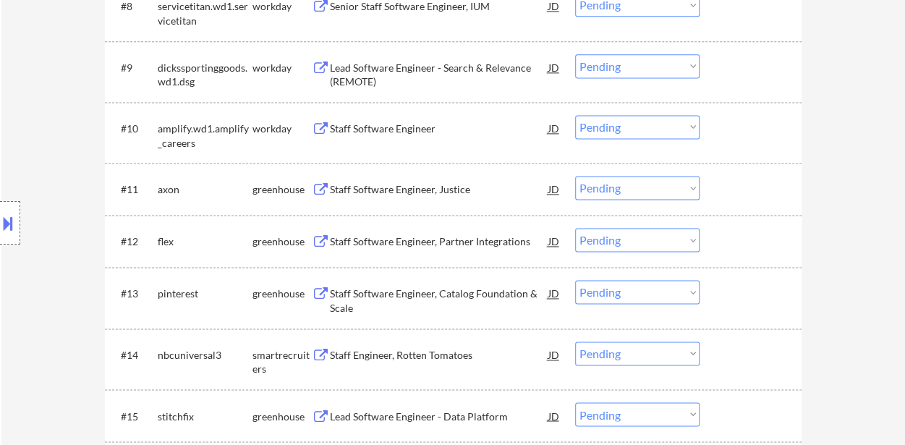
click at [365, 187] on div "Staff Software Engineer, Justice" at bounding box center [439, 189] width 218 height 14
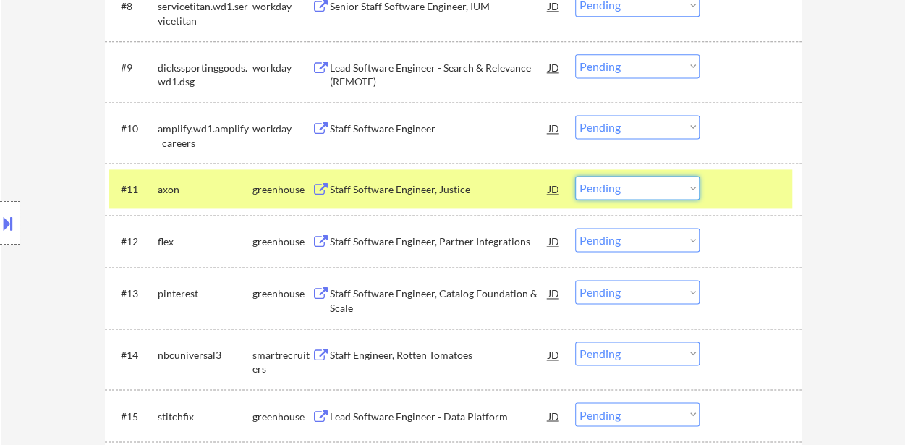
drag, startPoint x: 639, startPoint y: 190, endPoint x: 641, endPoint y: 197, distance: 7.4
click at [639, 190] on select "Choose an option... Pending Applied Excluded (Questions) Excluded (Expired) Exc…" at bounding box center [637, 188] width 124 height 24
click at [575, 176] on select "Choose an option... Pending Applied Excluded (Questions) Excluded (Expired) Exc…" at bounding box center [637, 188] width 124 height 24
click at [407, 244] on div "Staff Software Engineer, Partner Integrations" at bounding box center [439, 241] width 218 height 14
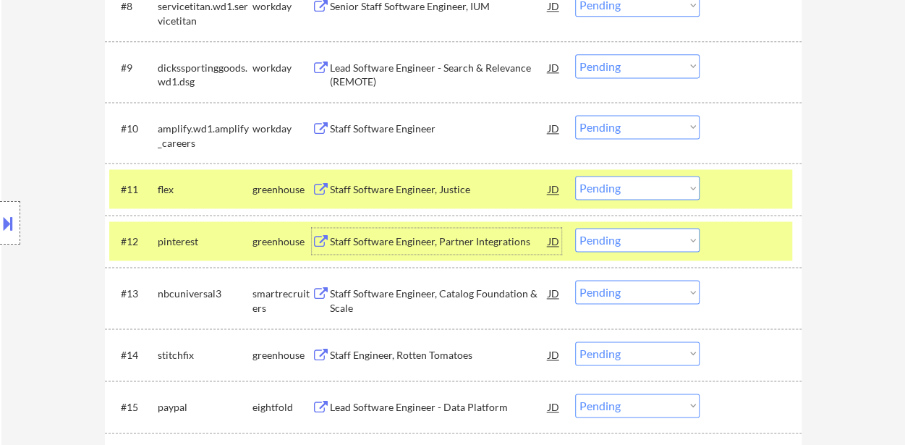
click at [651, 184] on select "Choose an option... Pending Applied Excluded (Questions) Excluded (Expired) Exc…" at bounding box center [637, 188] width 124 height 24
click at [575, 176] on select "Choose an option... Pending Applied Excluded (Questions) Excluded (Expired) Exc…" at bounding box center [637, 188] width 124 height 24
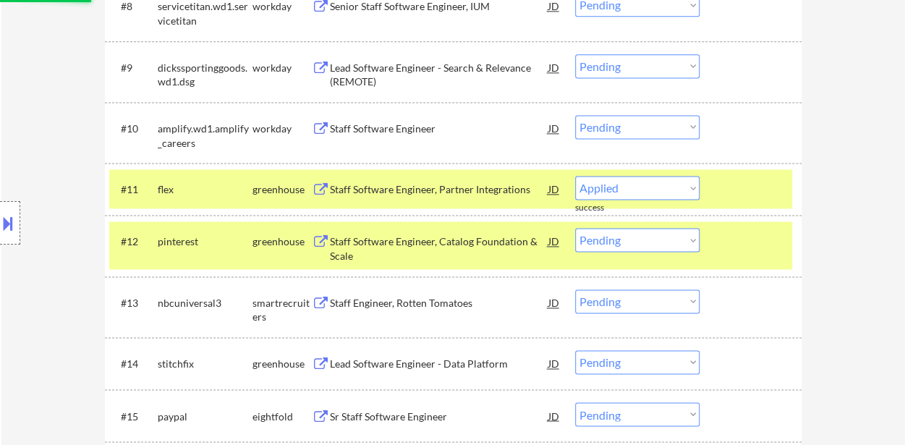
select select ""pending""
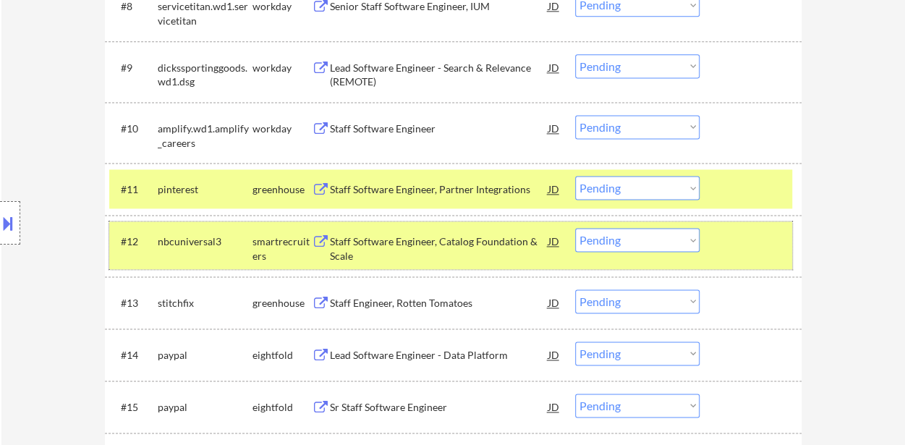
click at [735, 237] on div at bounding box center [752, 241] width 64 height 26
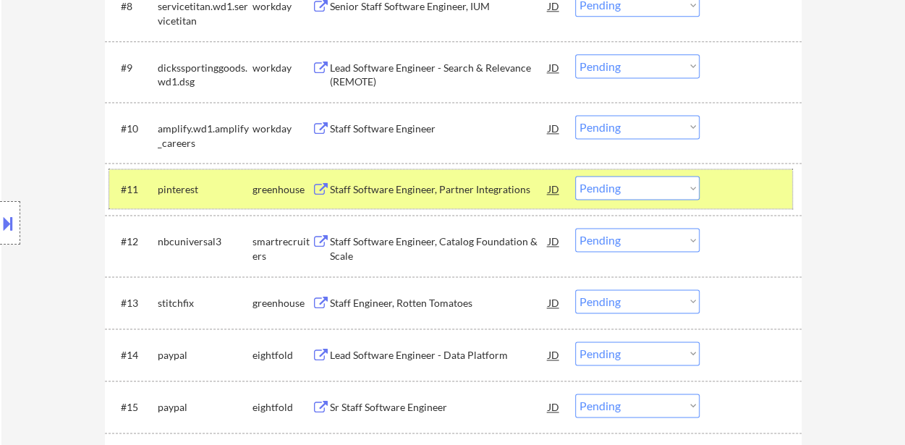
click at [739, 200] on div at bounding box center [752, 189] width 64 height 26
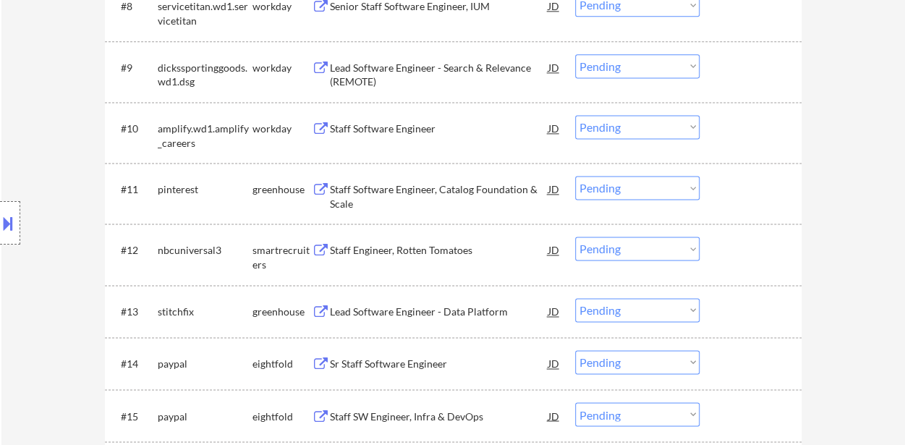
click at [406, 186] on div "Staff Software Engineer, Catalog Foundation & Scale" at bounding box center [439, 196] width 218 height 28
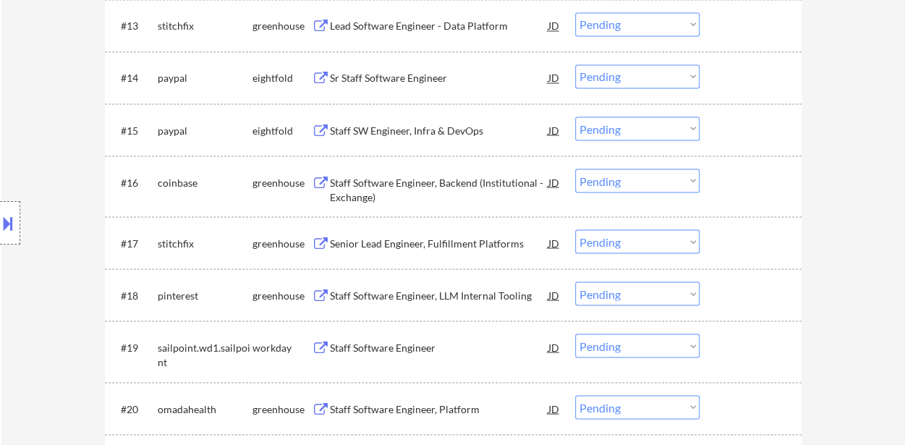
scroll to position [1230, 0]
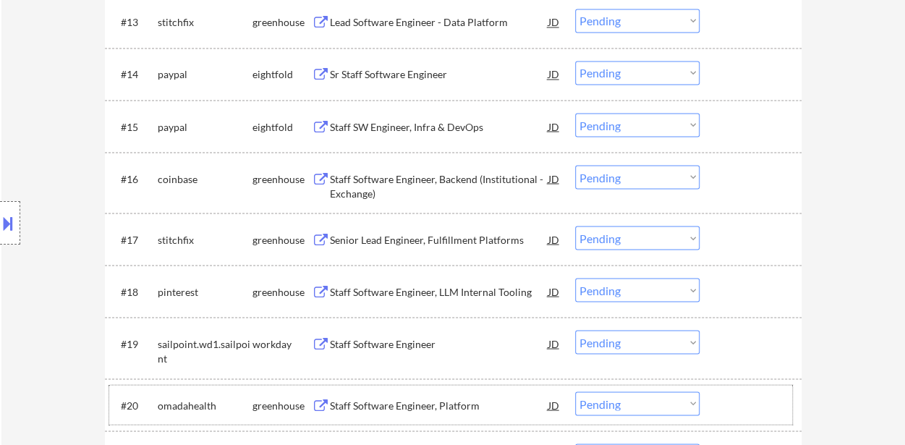
click at [417, 385] on div "#20 omadahealth greenhouse Staff Software Engineer, Platform JD Choose an optio…" at bounding box center [450, 404] width 683 height 39
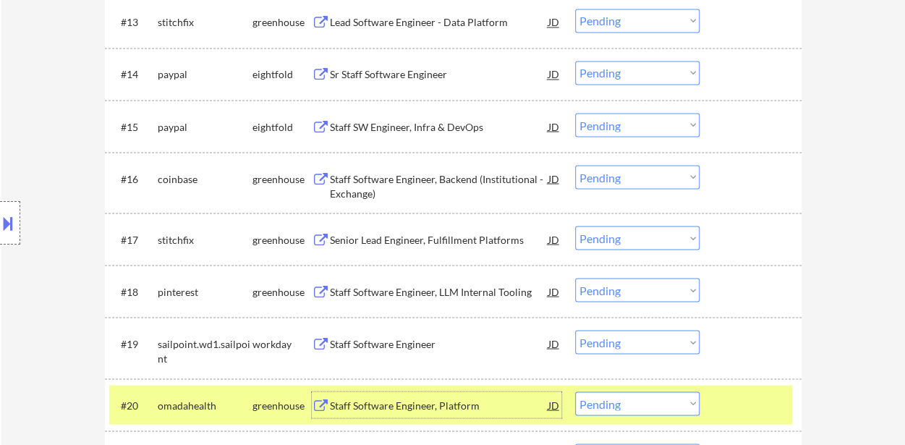
click at [417, 399] on div "Staff Software Engineer, Platform" at bounding box center [439, 405] width 218 height 14
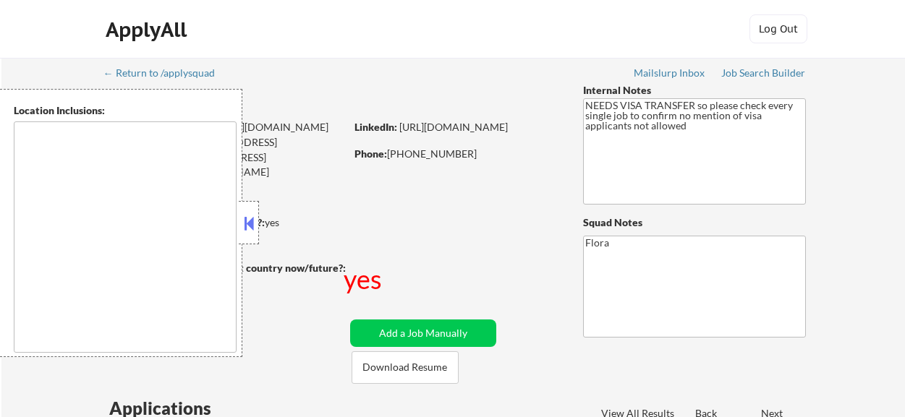
type textarea "[GEOGRAPHIC_DATA], [GEOGRAPHIC_DATA] [GEOGRAPHIC_DATA], [GEOGRAPHIC_DATA] [GEOG…"
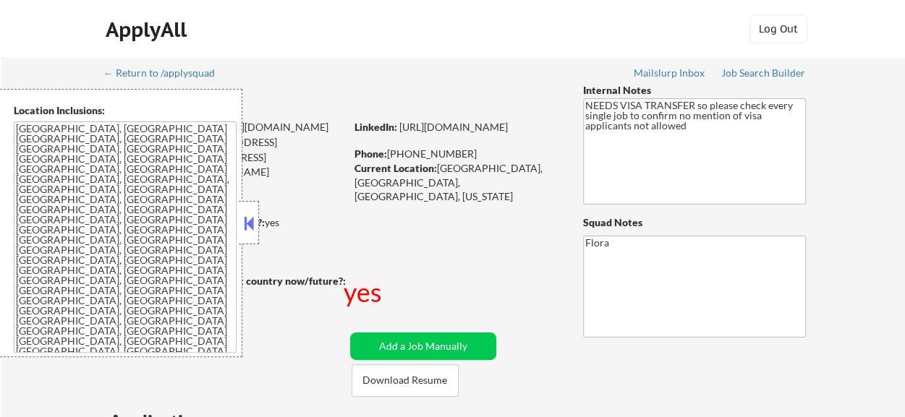
click at [251, 226] on button at bounding box center [249, 224] width 16 height 22
click at [247, 221] on button at bounding box center [249, 224] width 16 height 22
select select ""pending""
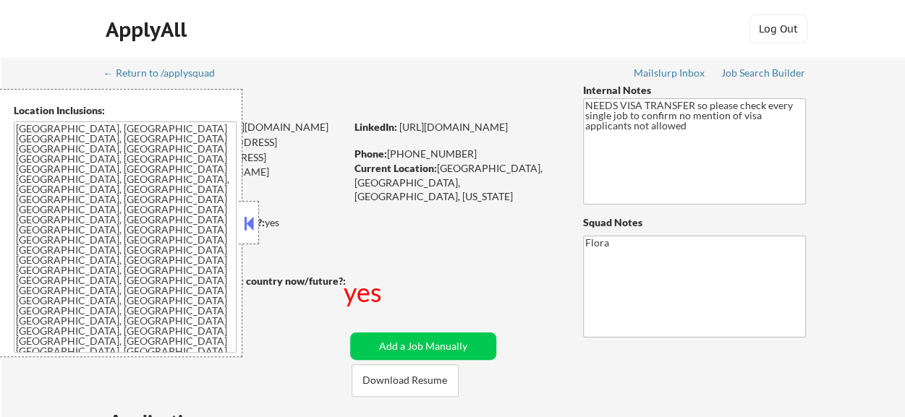
select select ""pending""
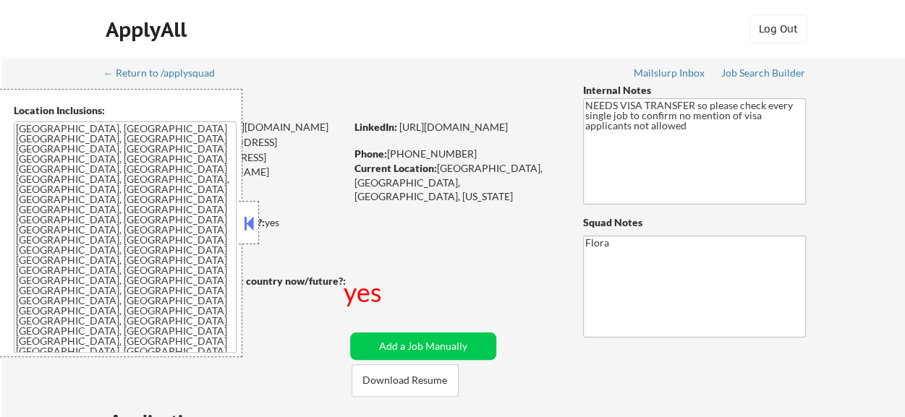
select select ""pending""
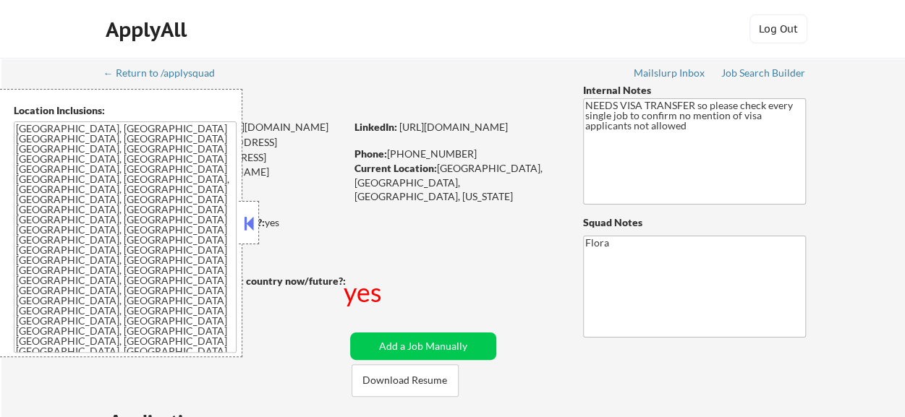
select select ""pending""
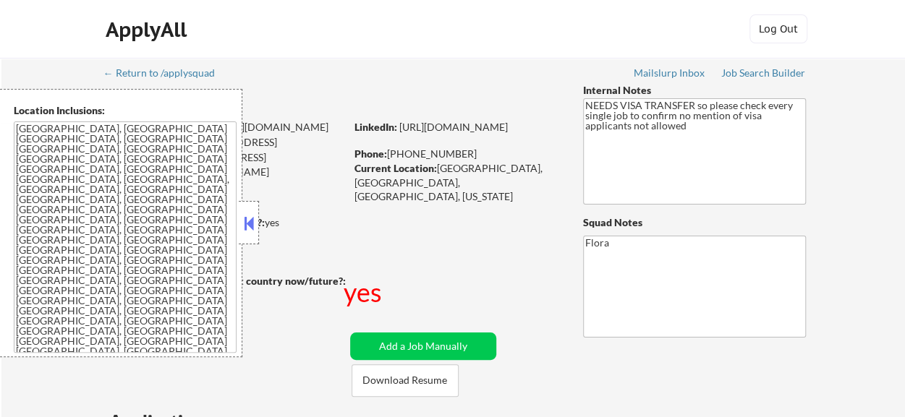
select select ""pending""
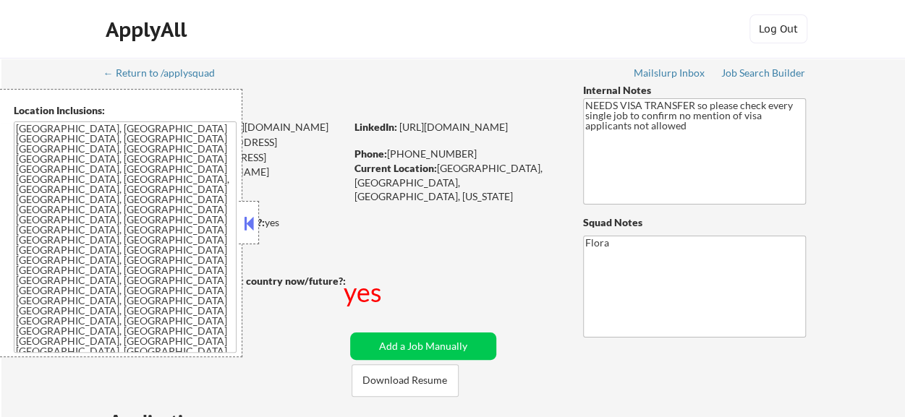
select select ""pending""
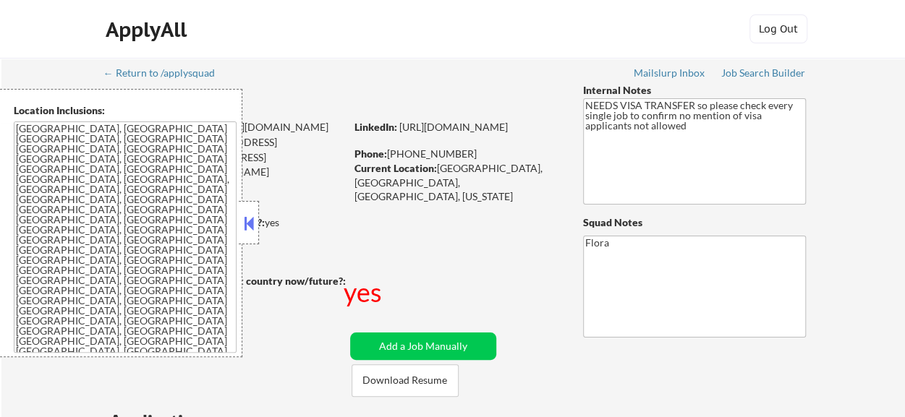
select select ""pending""
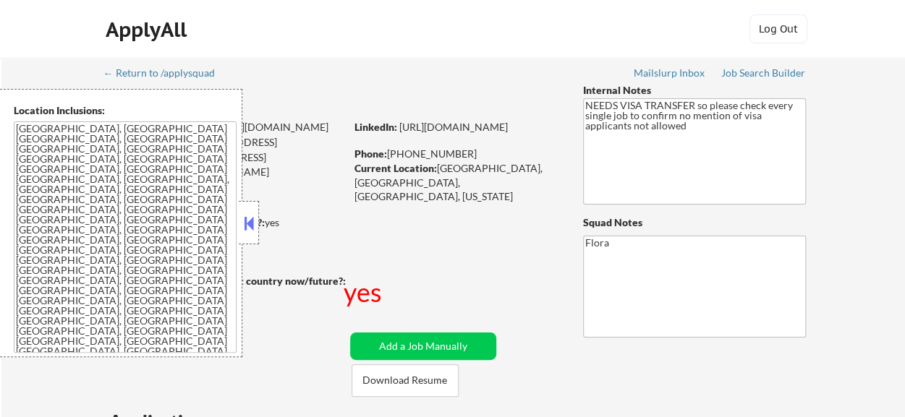
select select ""pending""
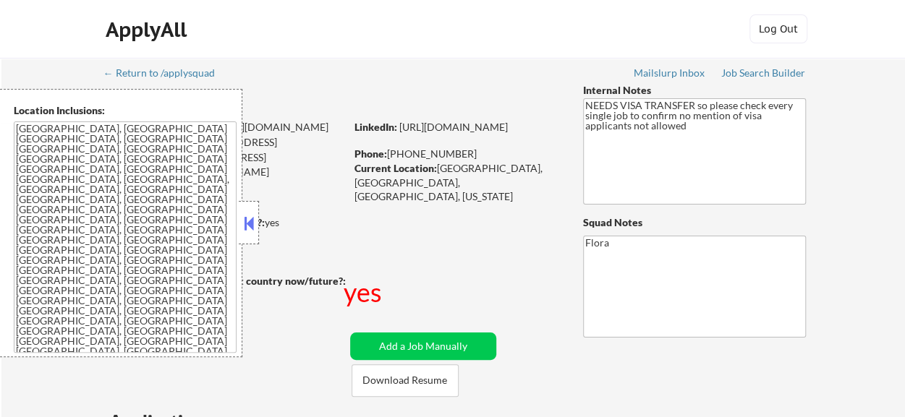
select select ""pending""
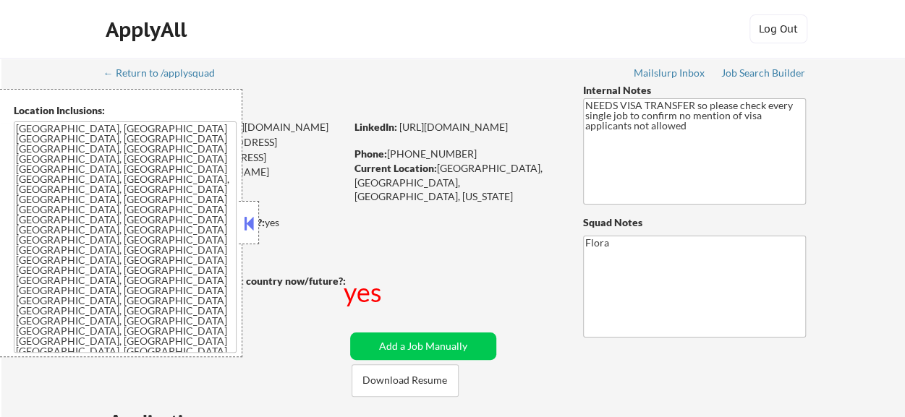
select select ""pending""
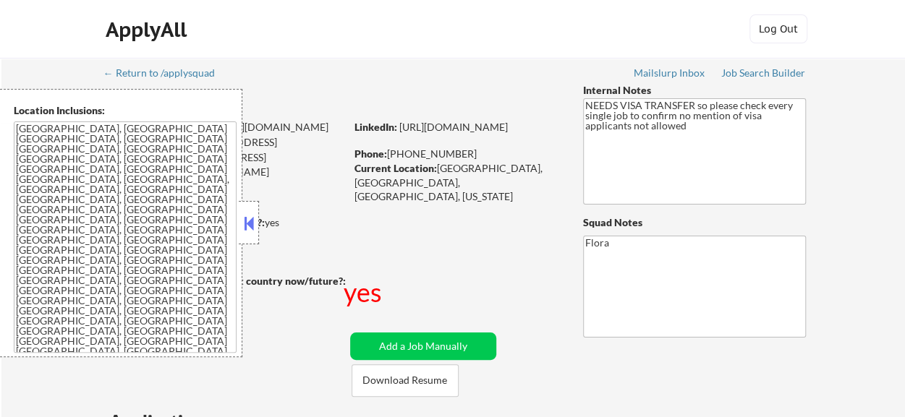
select select ""pending""
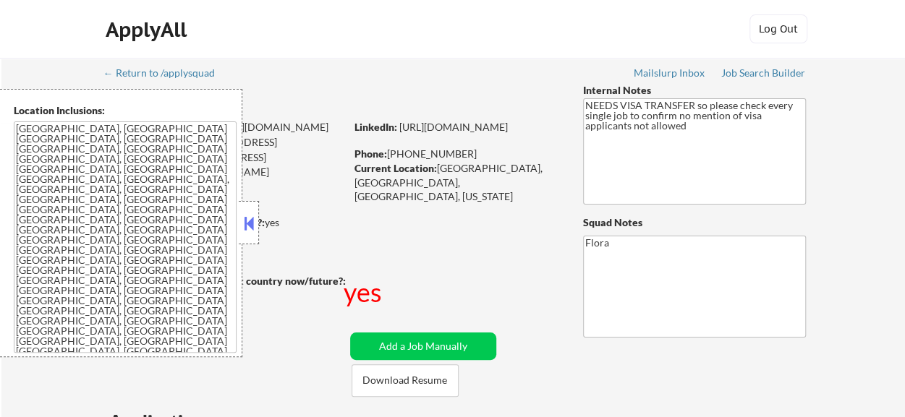
select select ""pending""
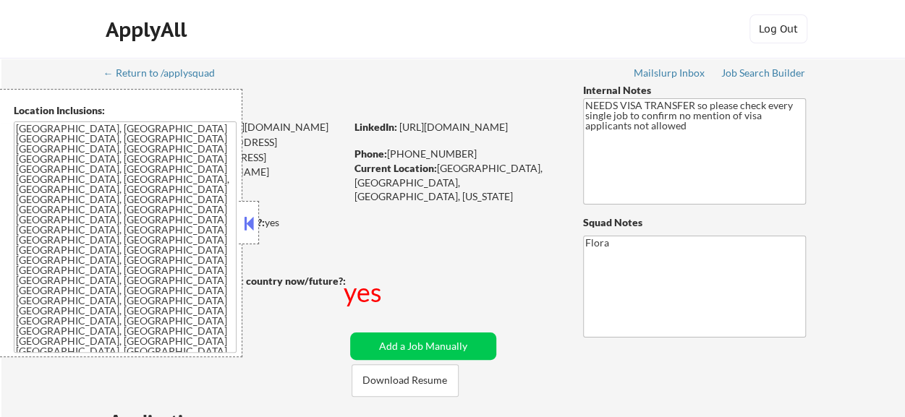
select select ""pending""
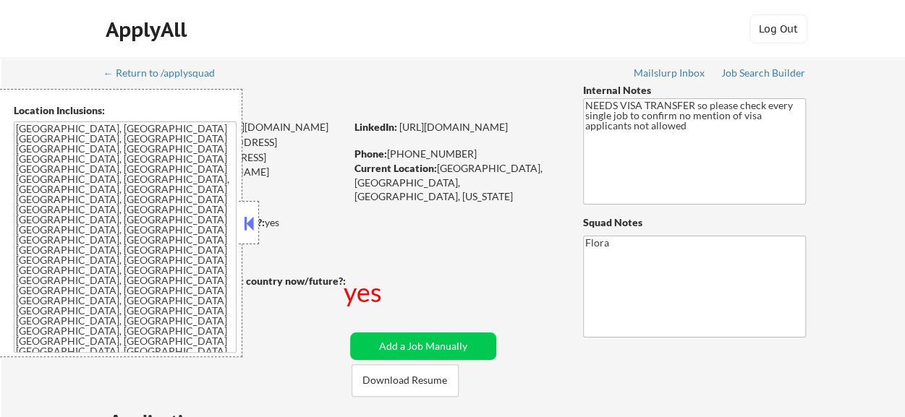
select select ""pending""
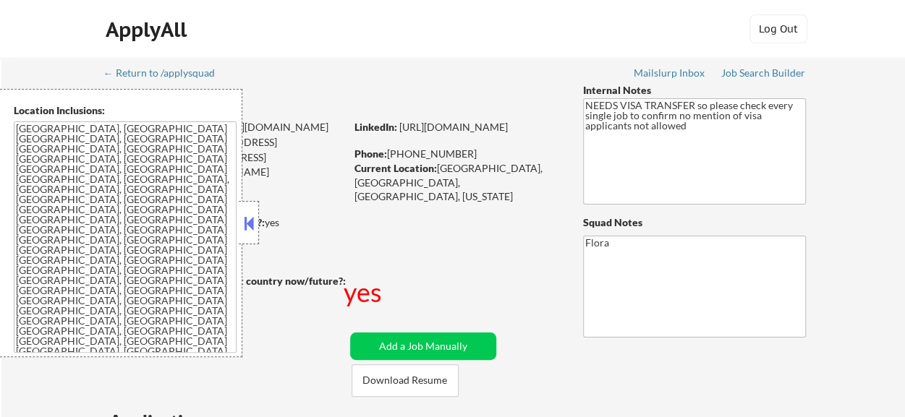
select select ""pending""
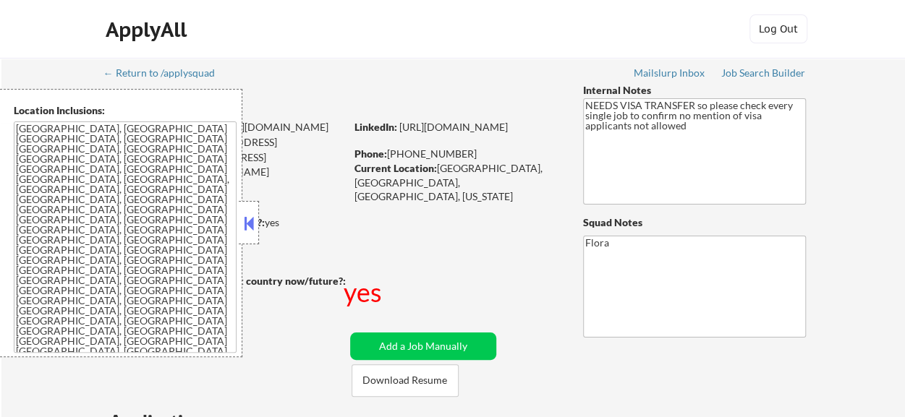
select select ""pending""
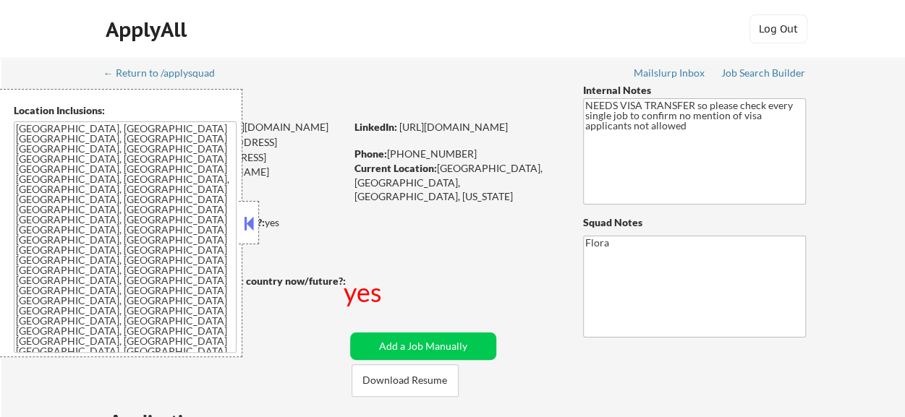
select select ""pending""
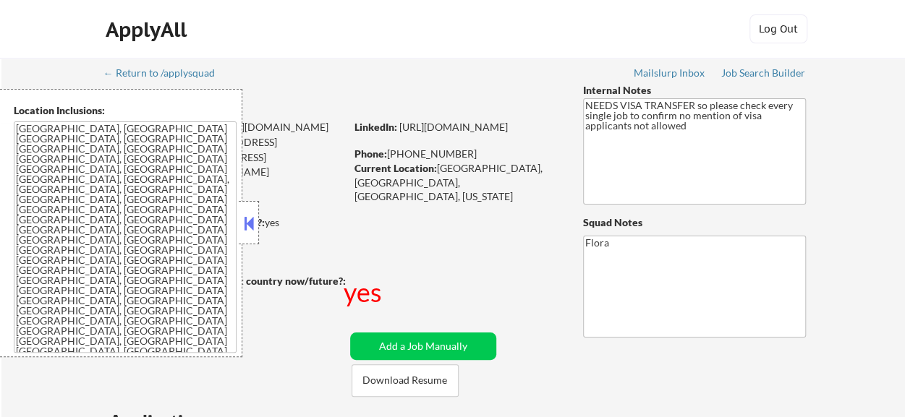
select select ""pending""
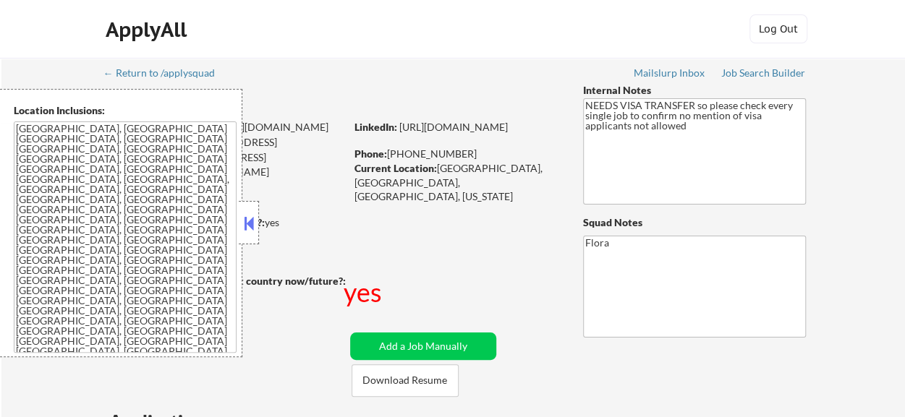
select select ""pending""
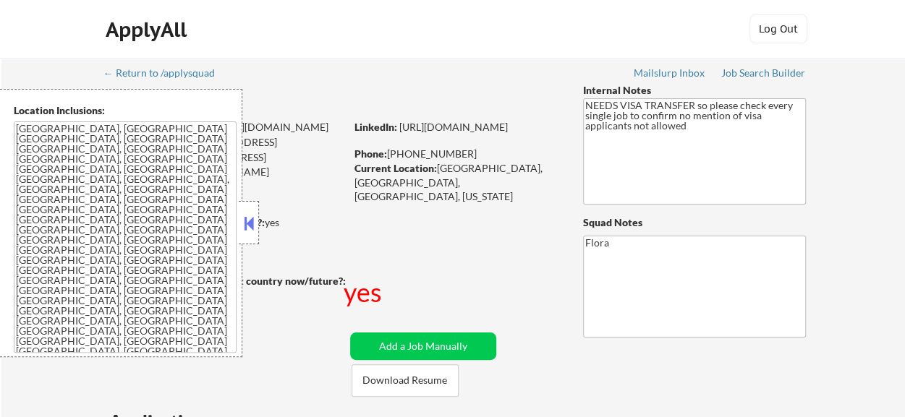
select select ""pending""
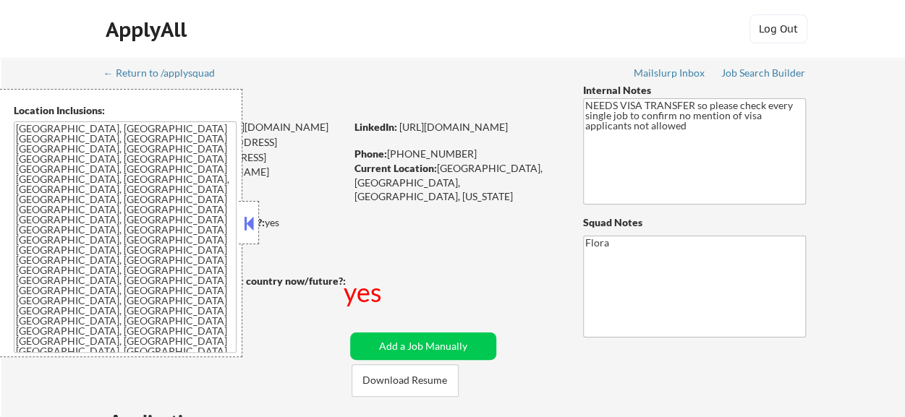
select select ""pending""
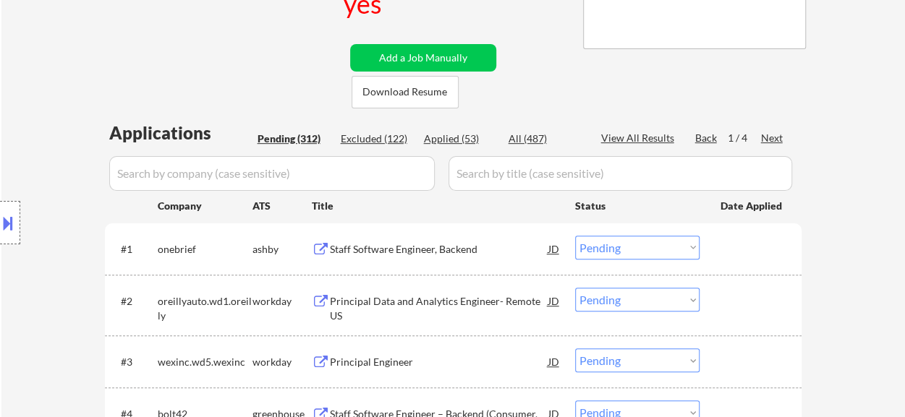
scroll to position [289, 0]
click at [454, 137] on div "Applied (53)" at bounding box center [460, 138] width 72 height 14
select select ""applied""
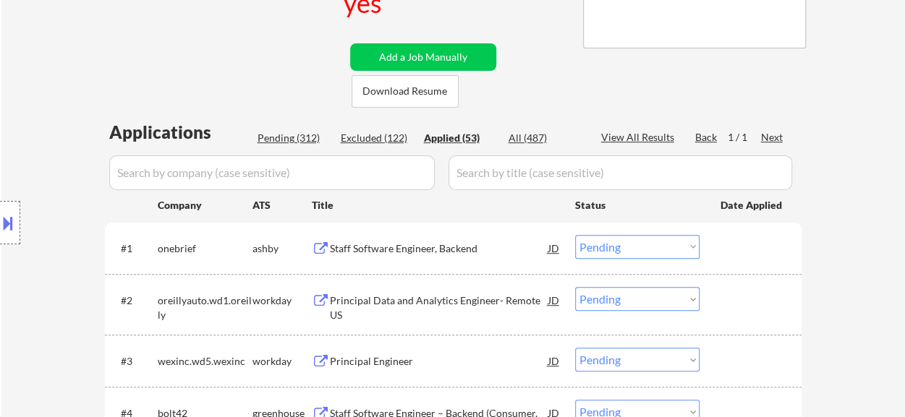
select select ""applied""
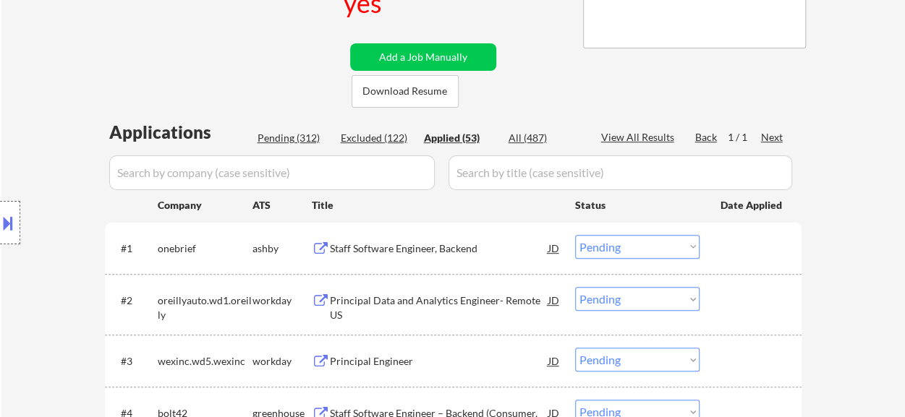
select select ""applied""
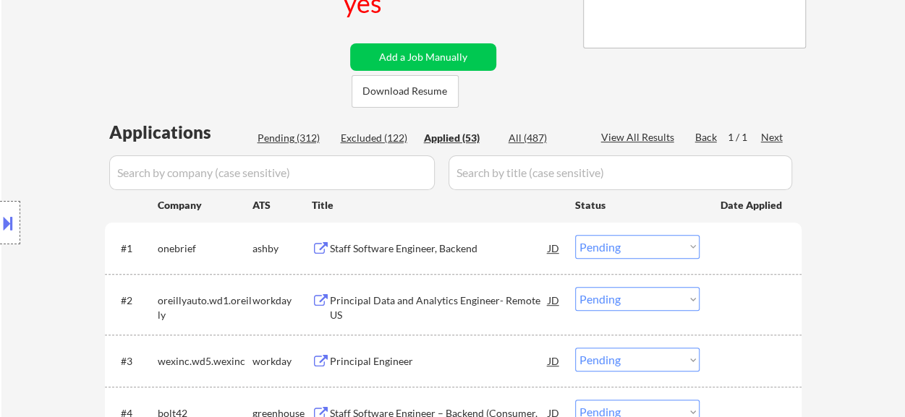
select select ""applied""
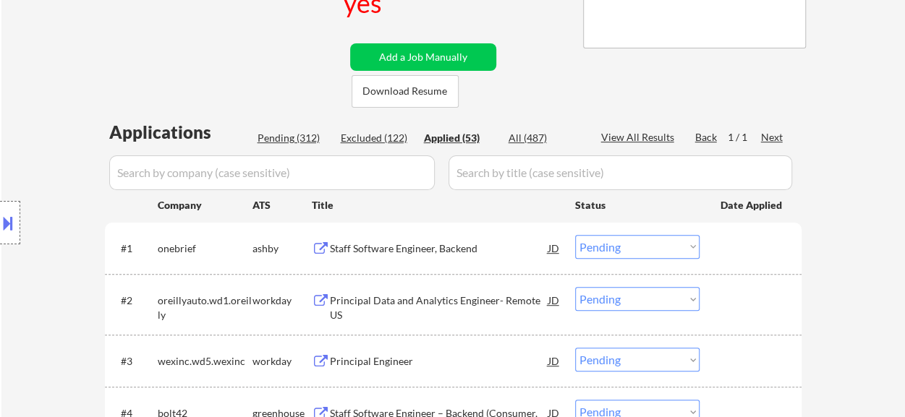
select select ""applied""
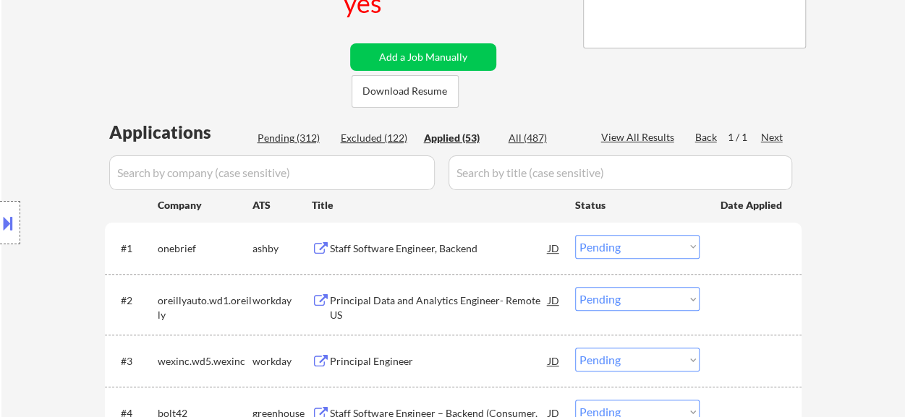
select select ""applied""
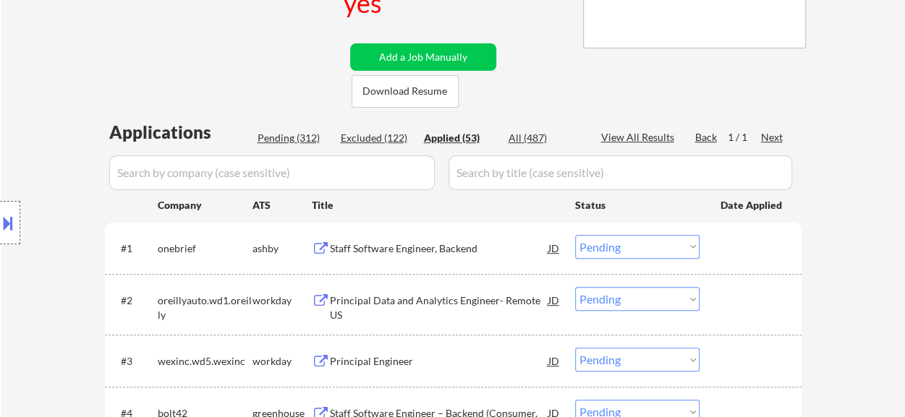
select select ""applied""
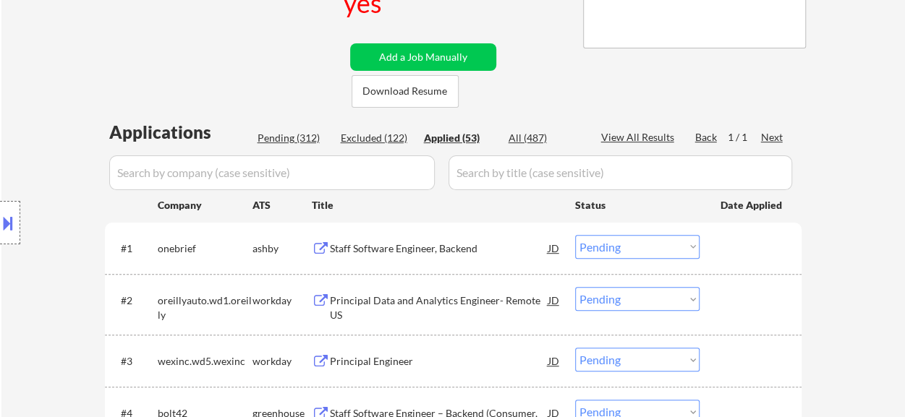
select select ""applied""
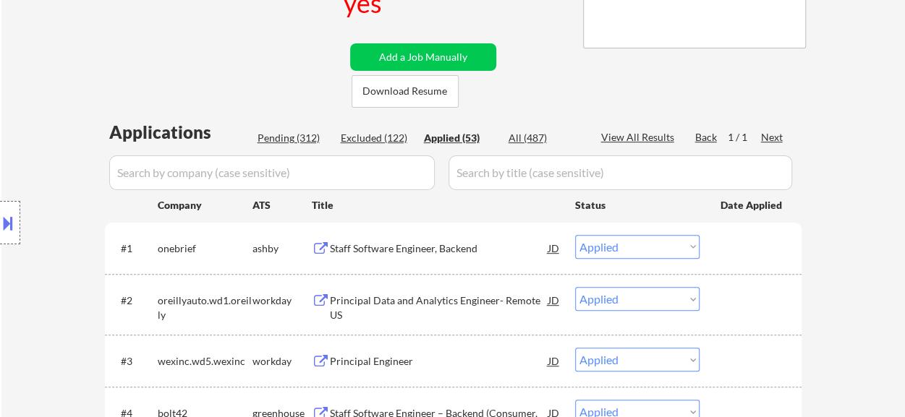
select select ""applied""
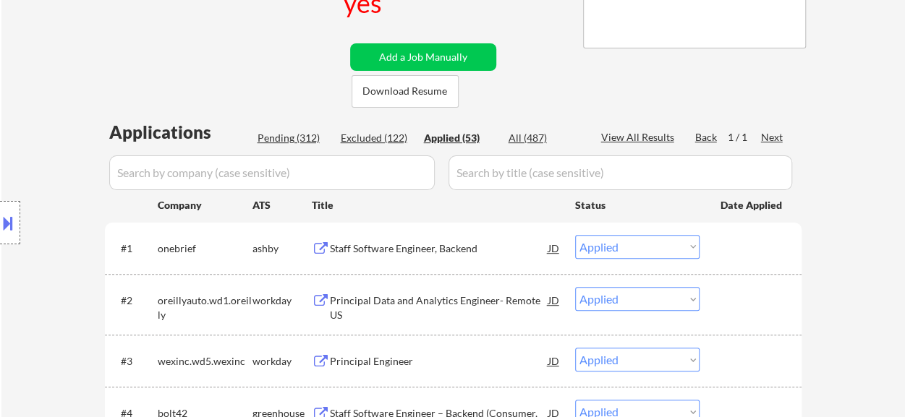
select select ""applied""
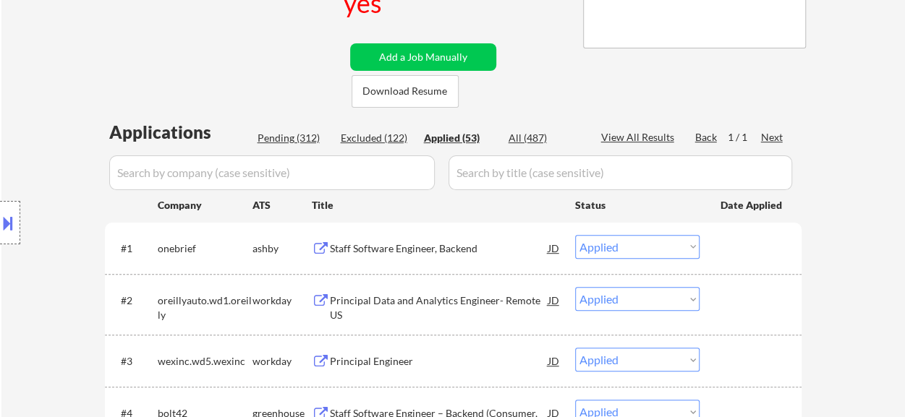
select select ""applied""
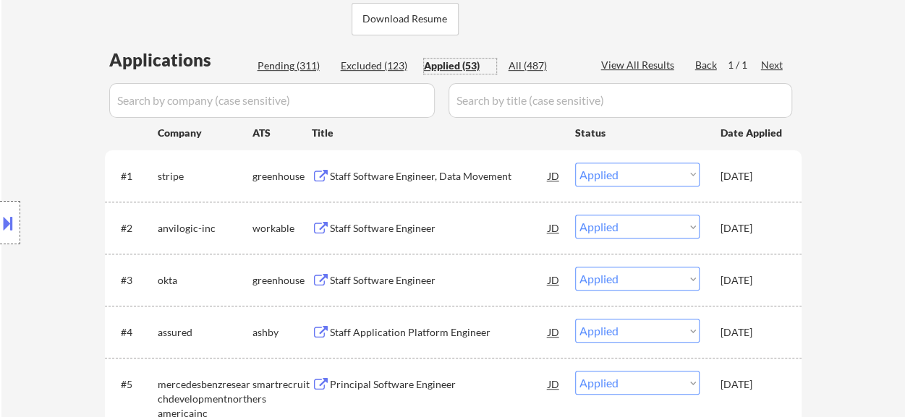
scroll to position [434, 0]
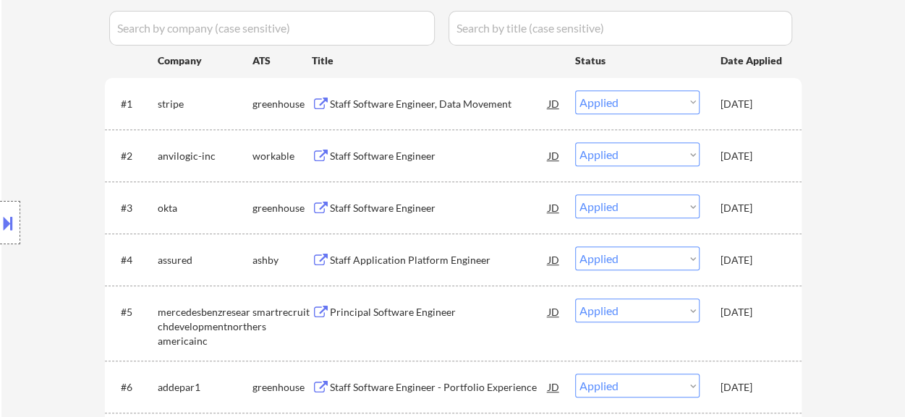
select select ""applied""
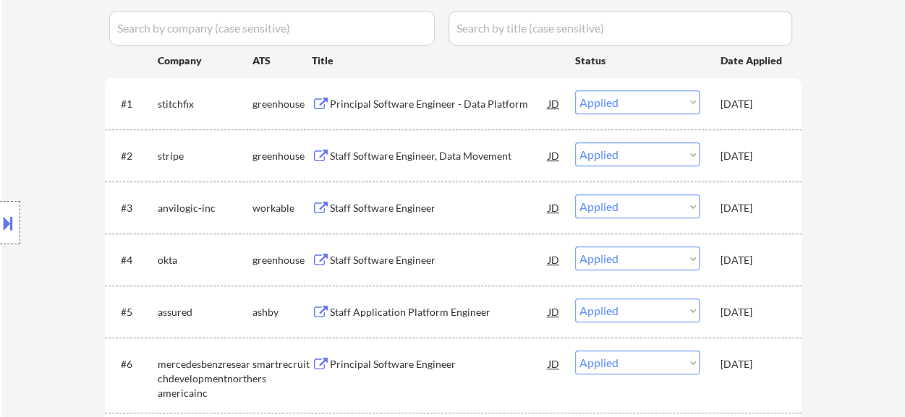
select select ""applied""
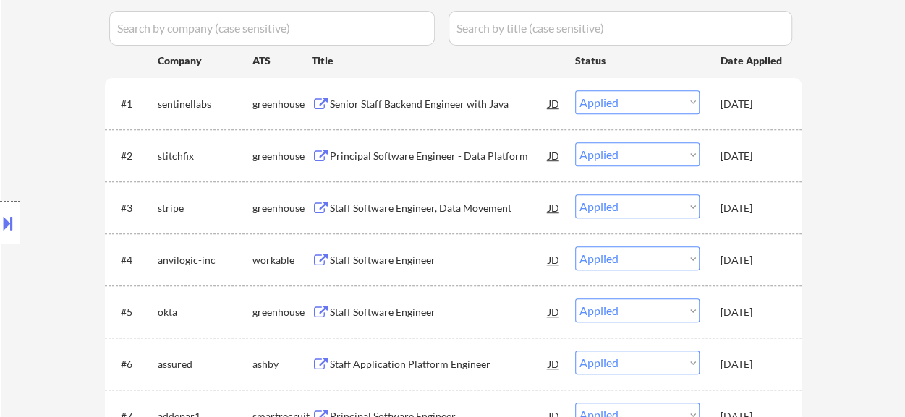
select select ""applied""
